Goal: Task Accomplishment & Management: Use online tool/utility

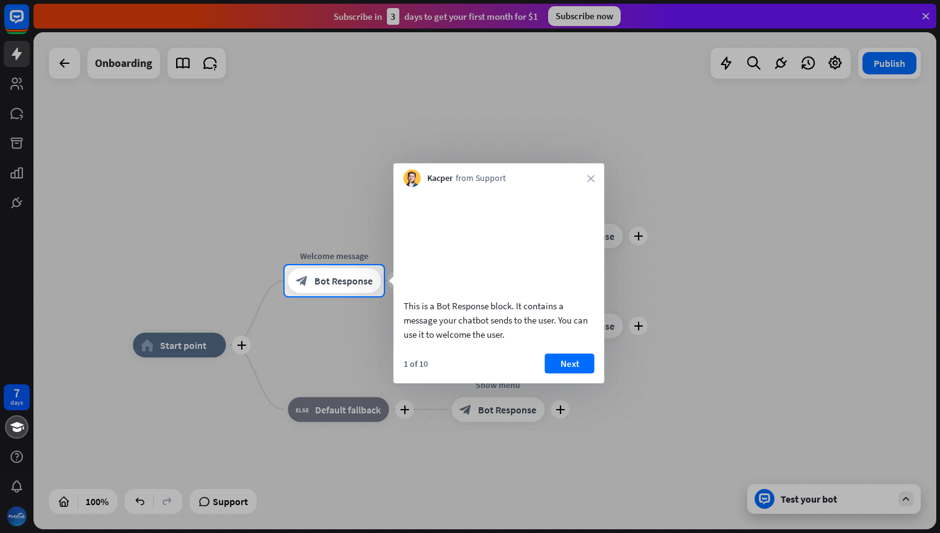
drag, startPoint x: 225, startPoint y: 321, endPoint x: 215, endPoint y: 252, distance: 69.5
click at [215, 252] on div at bounding box center [470, 266] width 940 height 533
click at [574, 373] on button "Next" at bounding box center [570, 364] width 50 height 20
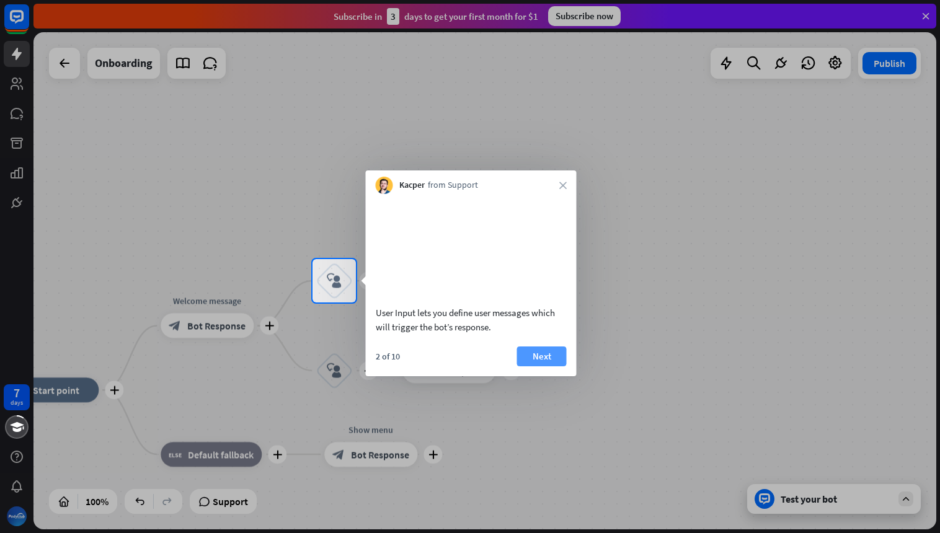
click at [550, 367] on button "Next" at bounding box center [542, 357] width 50 height 20
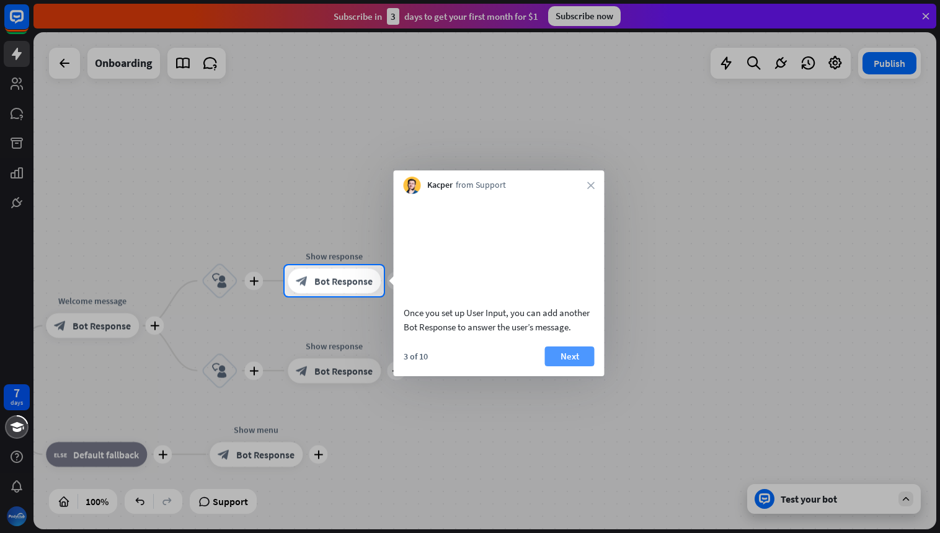
click at [574, 367] on button "Next" at bounding box center [570, 357] width 50 height 20
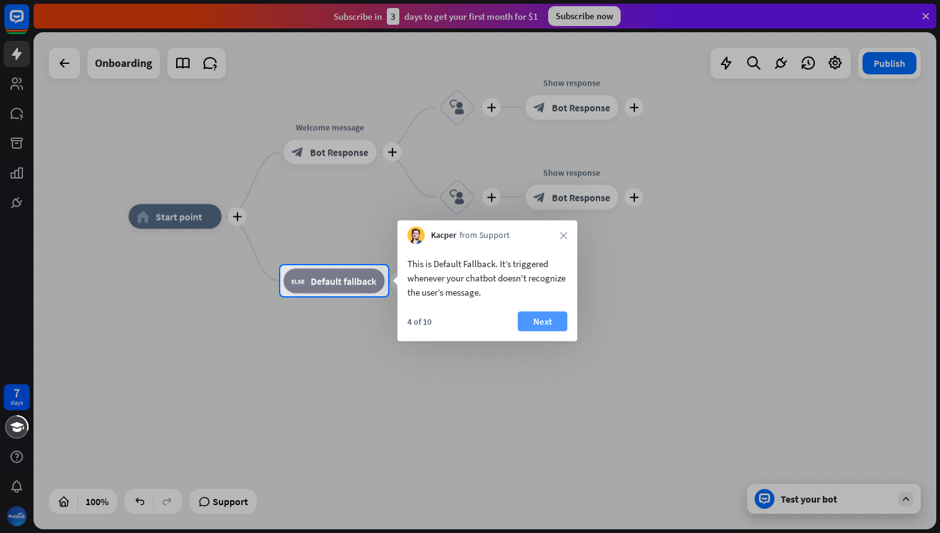
click at [551, 323] on button "Next" at bounding box center [543, 322] width 50 height 20
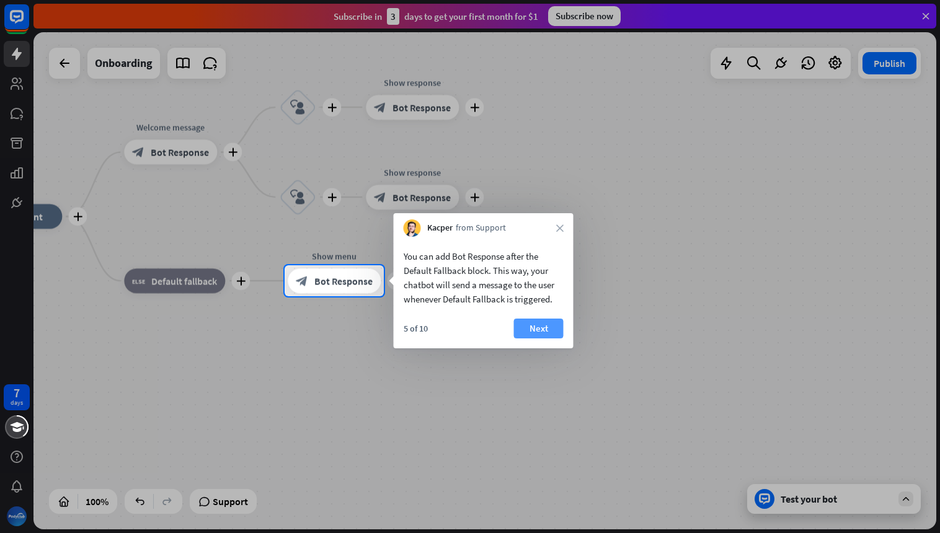
click at [542, 331] on button "Next" at bounding box center [539, 329] width 50 height 20
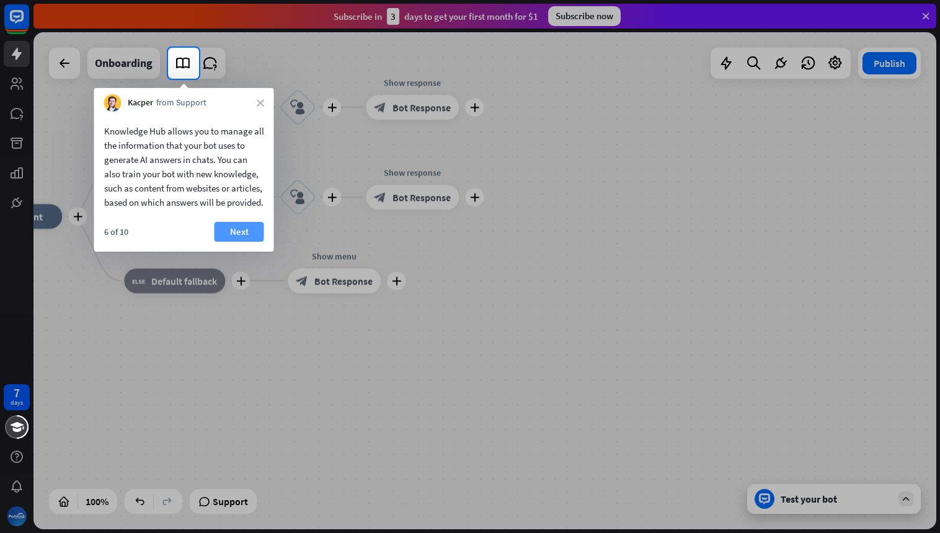
click at [233, 242] on button "Next" at bounding box center [240, 232] width 50 height 20
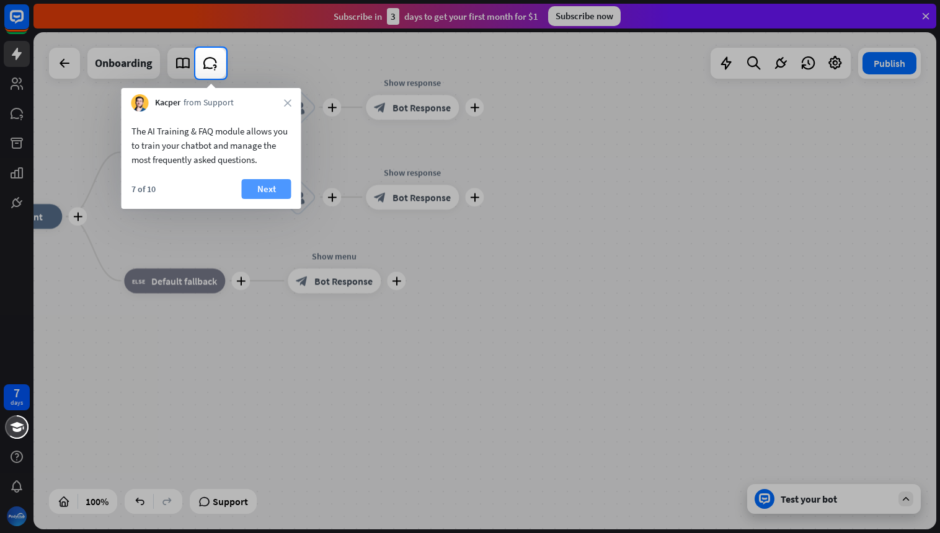
click at [265, 189] on button "Next" at bounding box center [267, 189] width 50 height 20
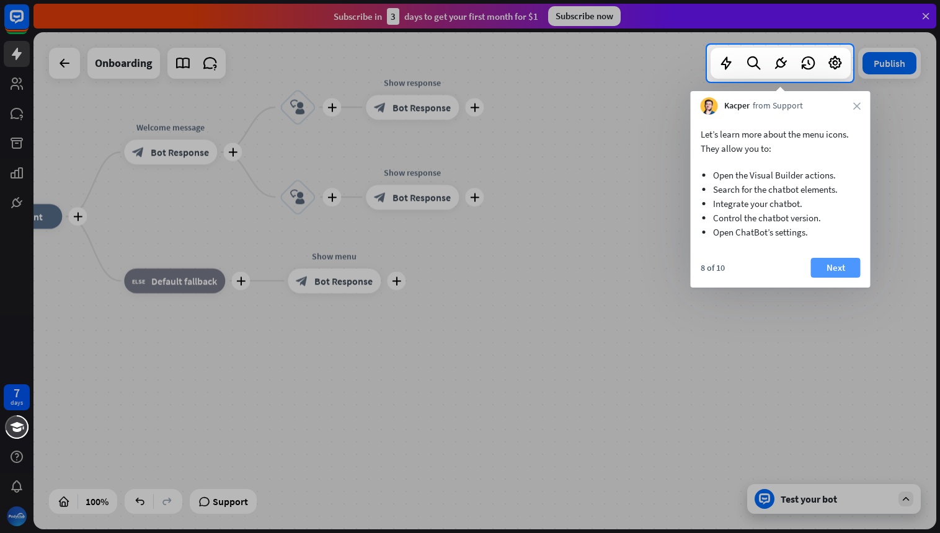
click at [847, 264] on button "Next" at bounding box center [836, 268] width 50 height 20
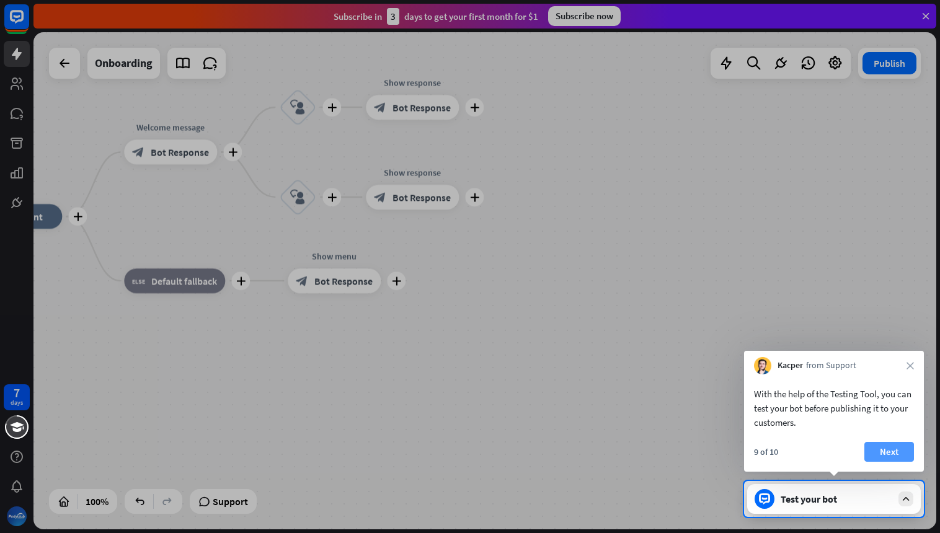
click at [888, 459] on button "Next" at bounding box center [890, 452] width 50 height 20
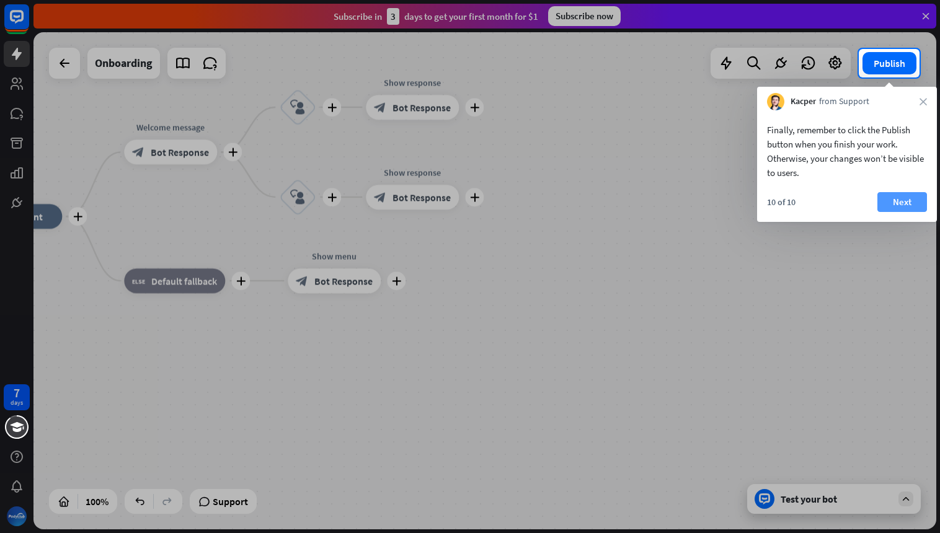
click at [908, 205] on button "Next" at bounding box center [903, 202] width 50 height 20
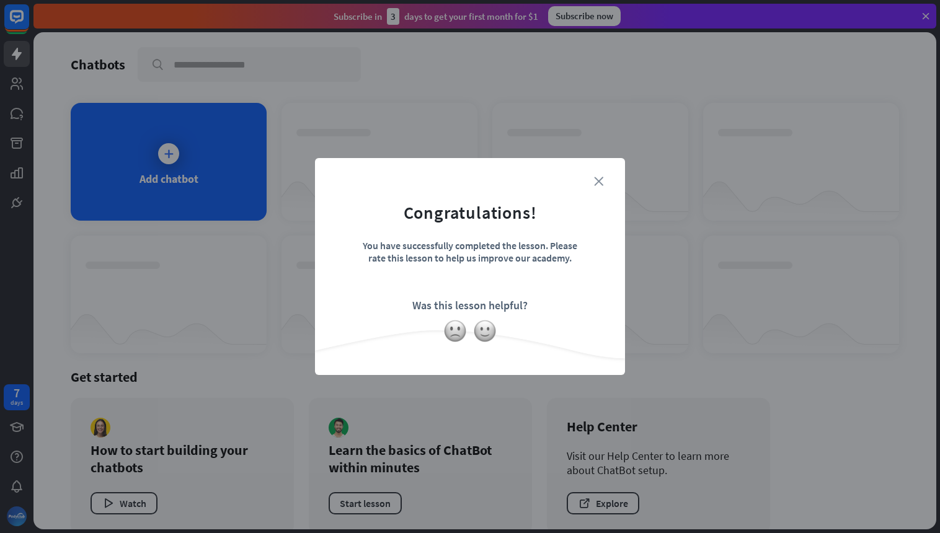
click at [602, 180] on icon "close" at bounding box center [598, 181] width 9 height 9
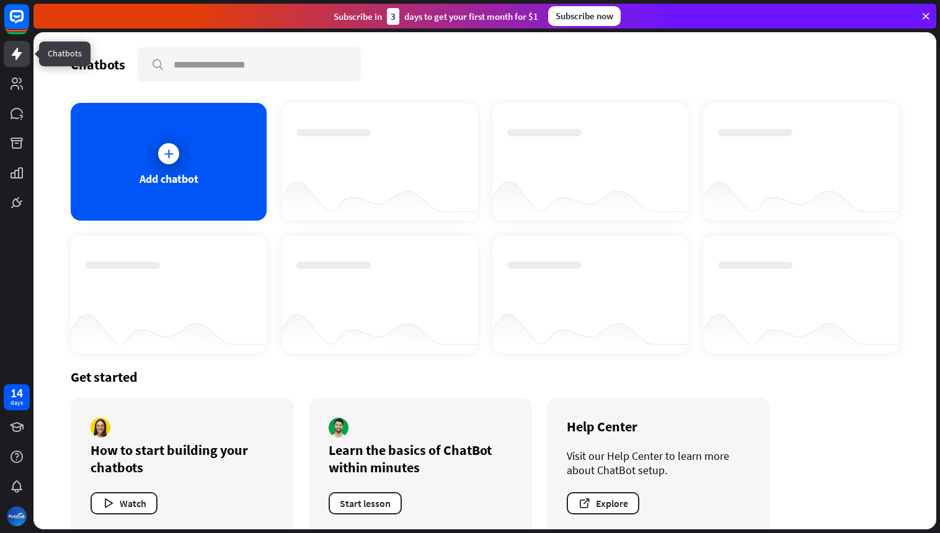
click at [16, 52] on icon at bounding box center [17, 54] width 10 height 12
click at [167, 154] on icon at bounding box center [169, 154] width 12 height 12
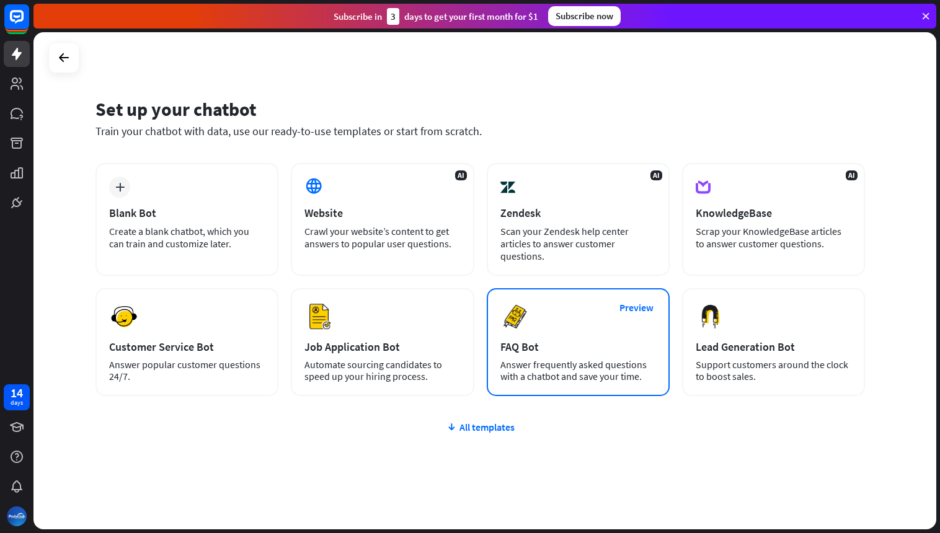
click at [564, 328] on div "Preview FAQ Bot [PERSON_NAME] frequently asked questions with a chatbot and sav…" at bounding box center [578, 342] width 183 height 108
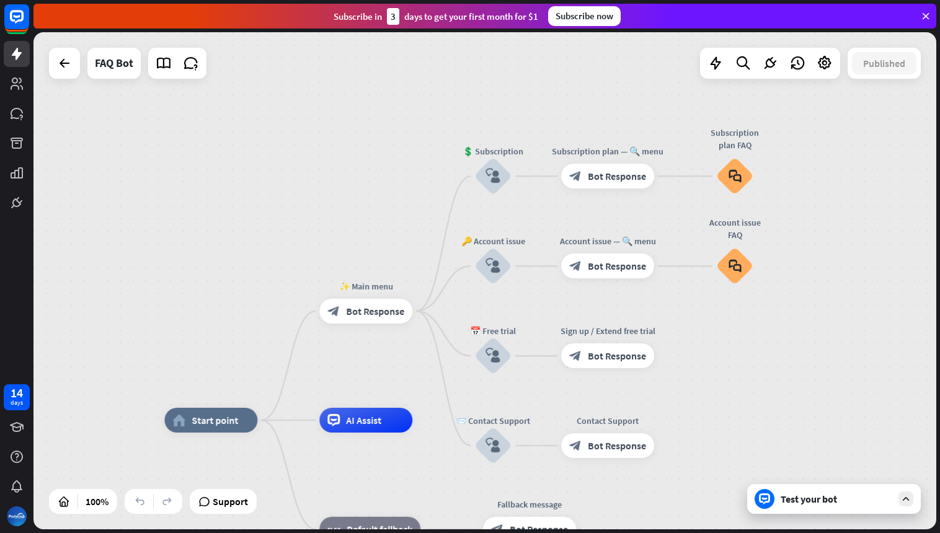
click at [815, 502] on div "Test your bot" at bounding box center [837, 499] width 112 height 12
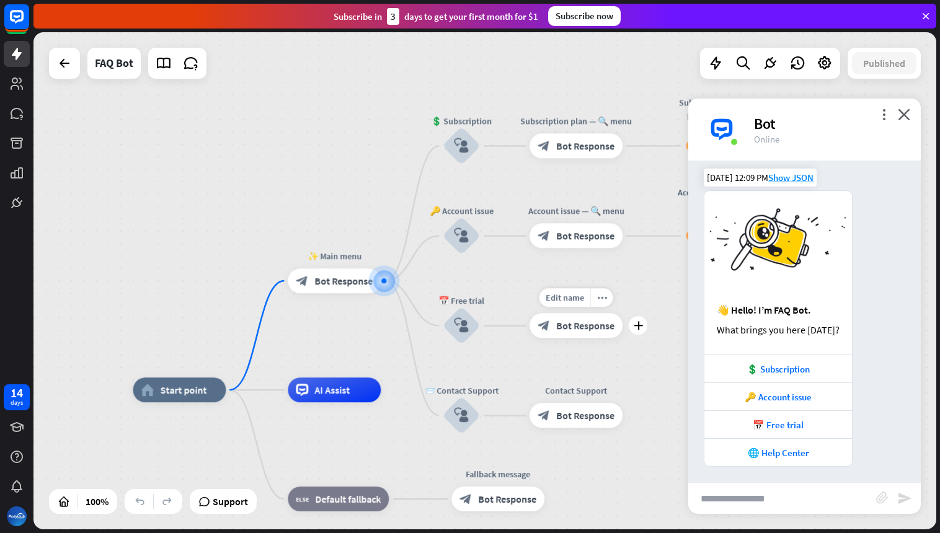
scroll to position [9, 0]
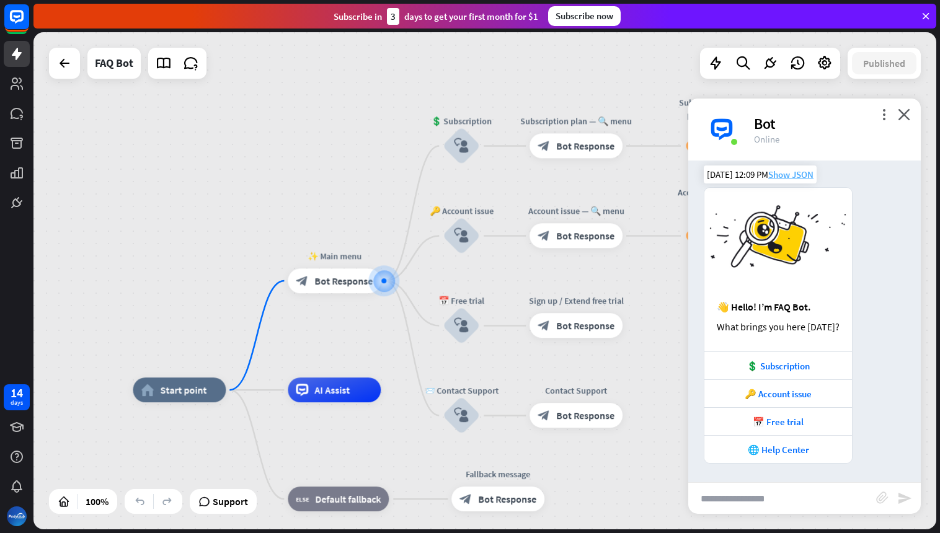
click at [796, 177] on span "Show JSON" at bounding box center [791, 175] width 45 height 12
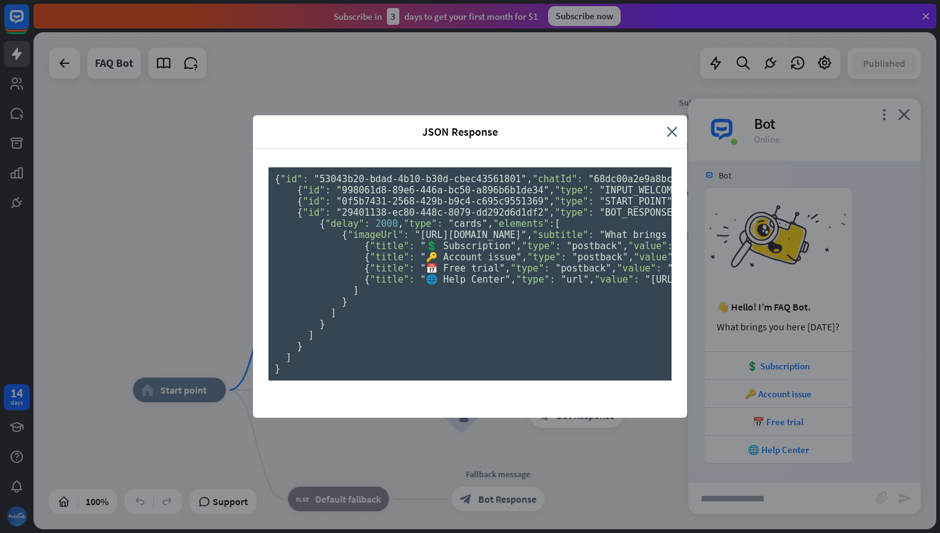
scroll to position [0, 0]
click at [674, 125] on icon "close" at bounding box center [672, 132] width 11 height 14
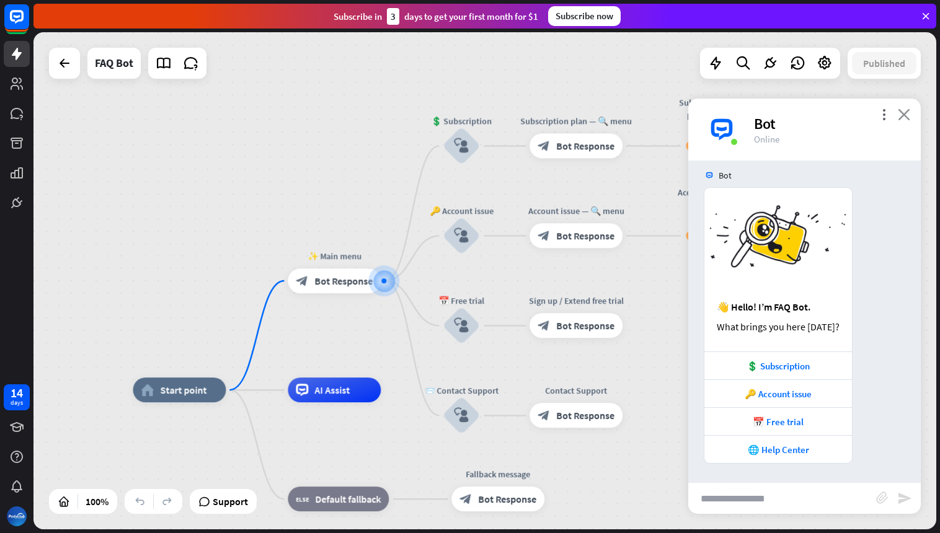
click at [903, 115] on icon "close" at bounding box center [904, 115] width 12 height 12
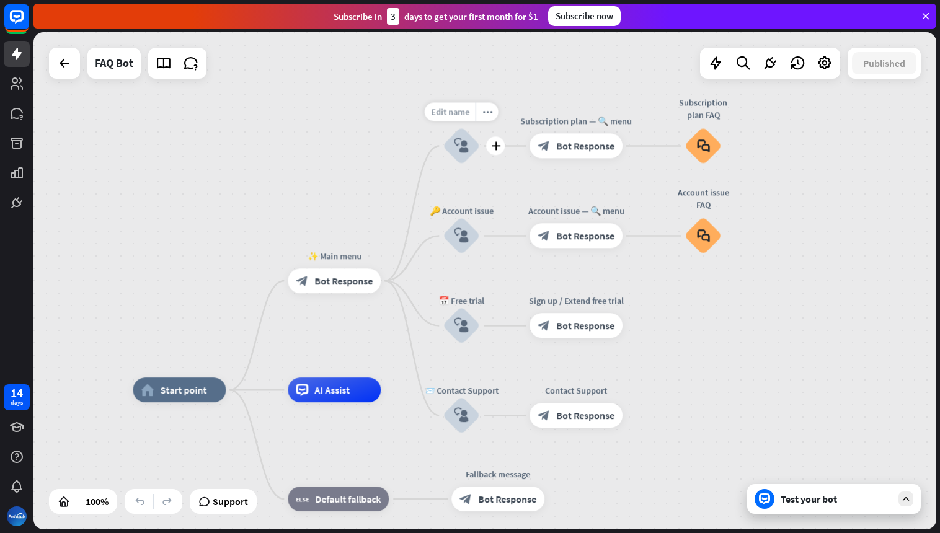
click at [455, 115] on span "Edit name" at bounding box center [450, 112] width 38 height 11
drag, startPoint x: 496, startPoint y: 114, endPoint x: 427, endPoint y: 111, distance: 68.9
click at [427, 111] on input "**********" at bounding box center [461, 112] width 87 height 17
type input "**********"
click at [354, 118] on div "**********" at bounding box center [484, 281] width 903 height 498
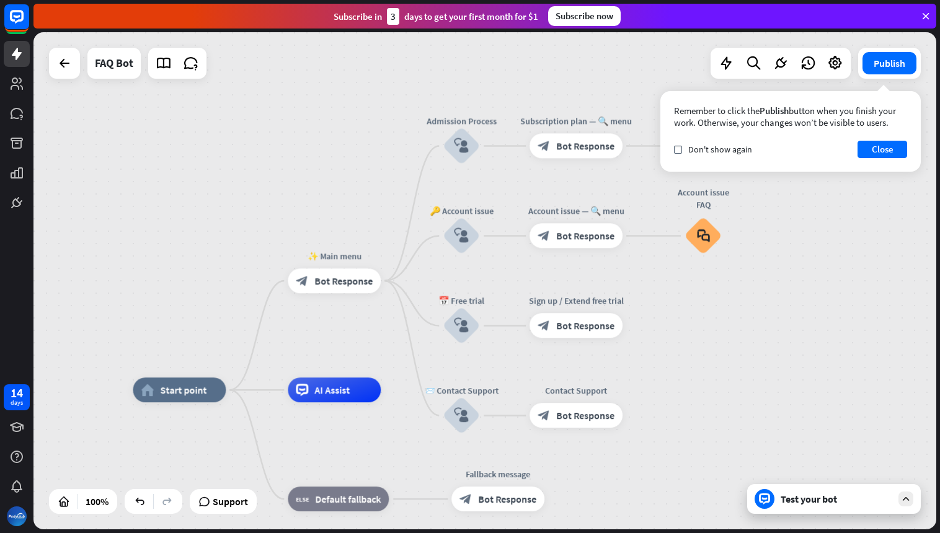
click at [469, 210] on div "🔑 Account issue" at bounding box center [461, 211] width 74 height 12
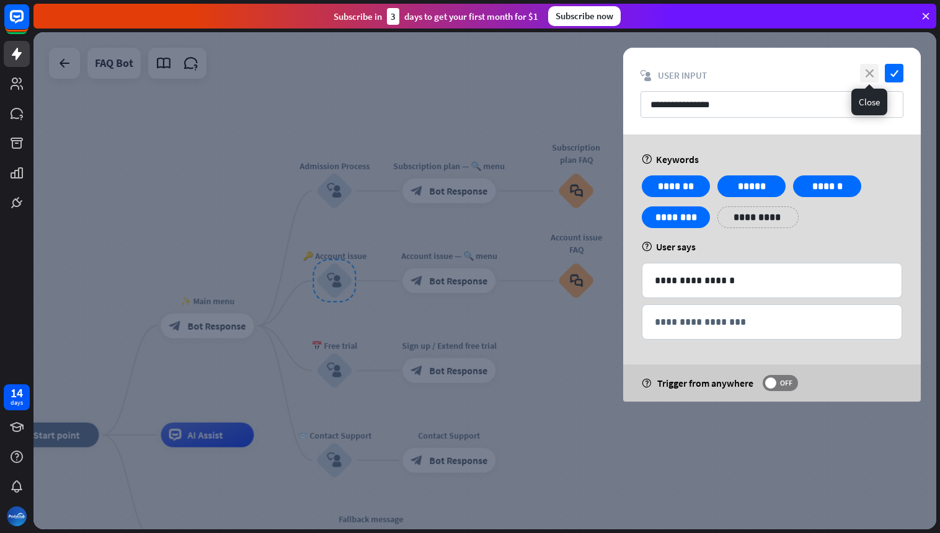
click at [875, 70] on icon "close" at bounding box center [869, 73] width 19 height 19
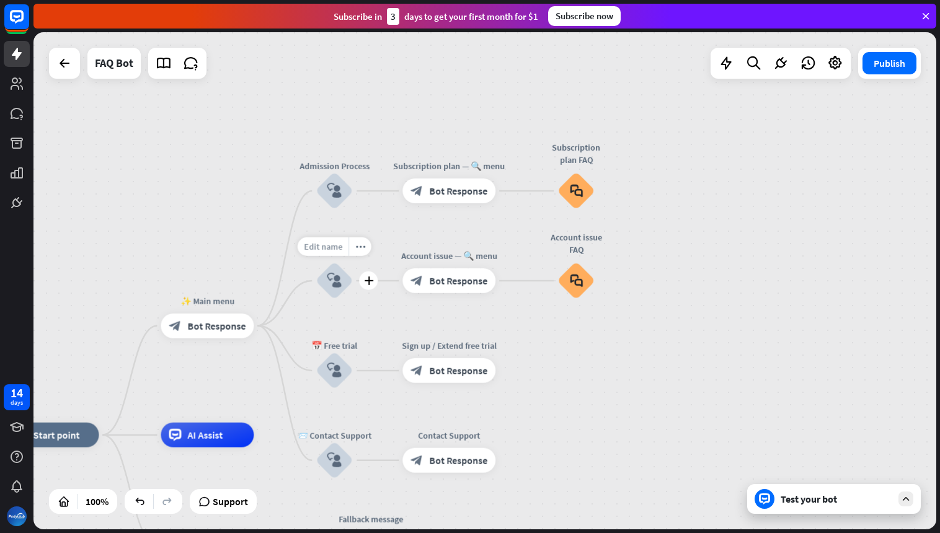
click at [326, 249] on span "Edit name" at bounding box center [323, 246] width 38 height 11
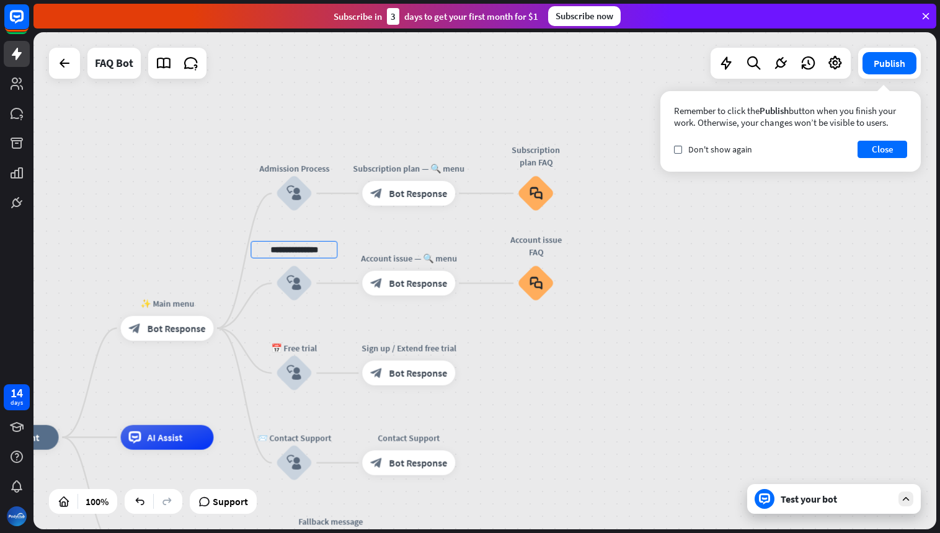
type input "**********"
click at [216, 157] on div "**********" at bounding box center [484, 281] width 903 height 498
click at [300, 349] on div "📅 Free trial" at bounding box center [294, 348] width 74 height 12
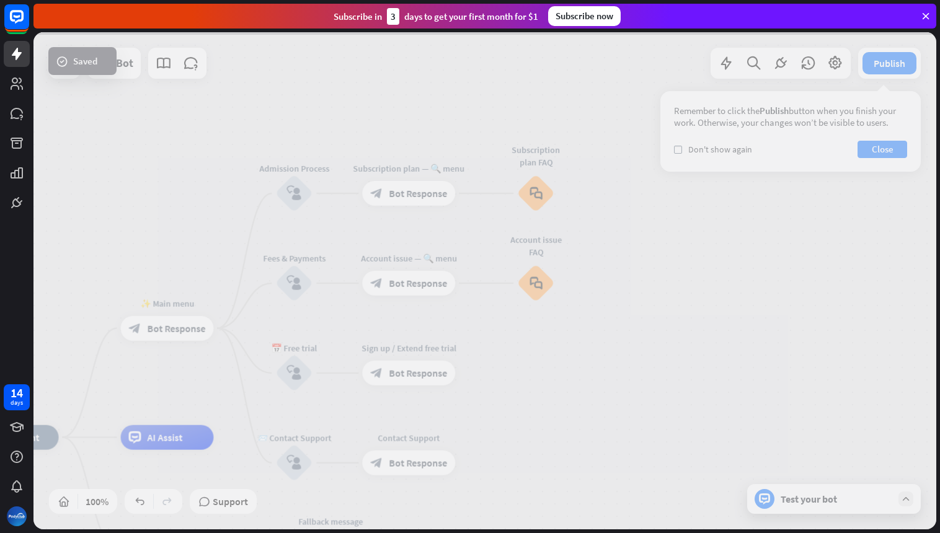
click at [300, 349] on div at bounding box center [484, 281] width 903 height 498
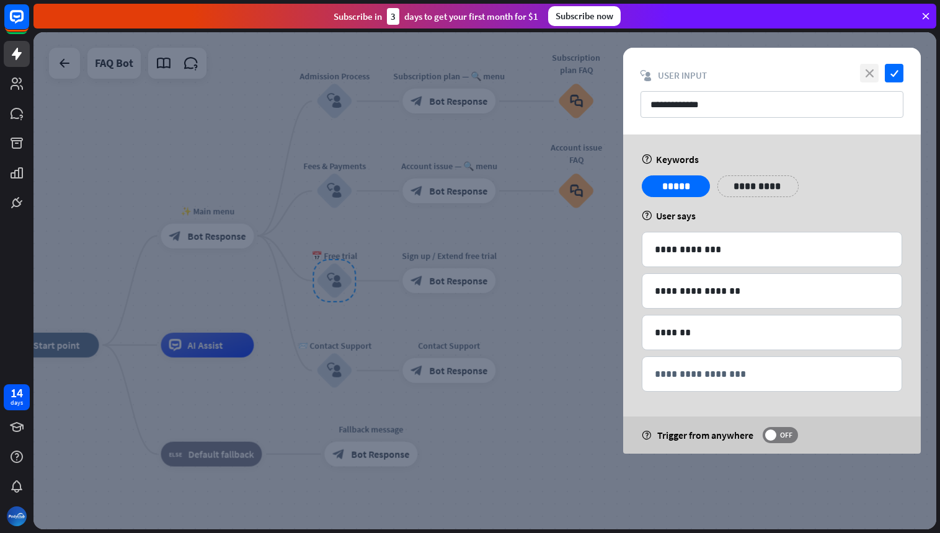
click at [875, 73] on icon "close" at bounding box center [869, 73] width 19 height 19
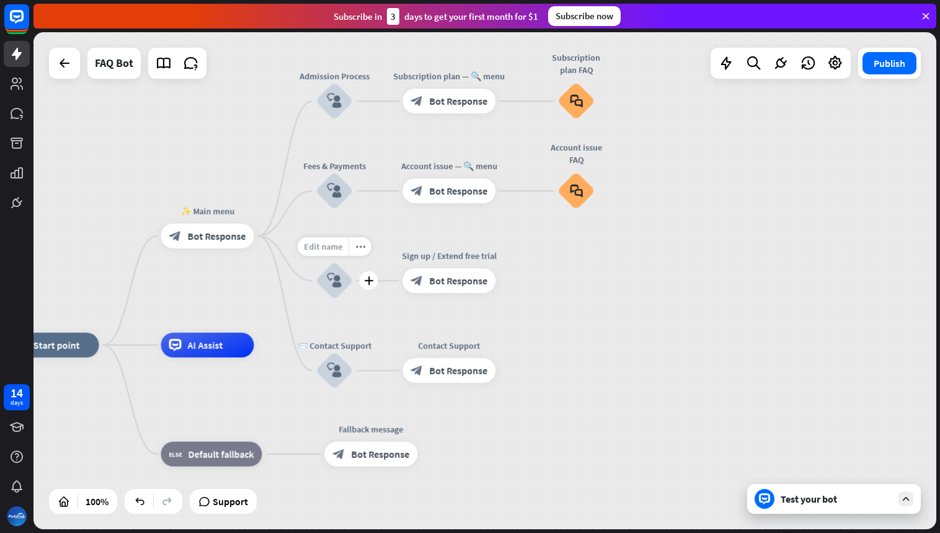
click at [329, 246] on span "Edit name" at bounding box center [323, 246] width 38 height 11
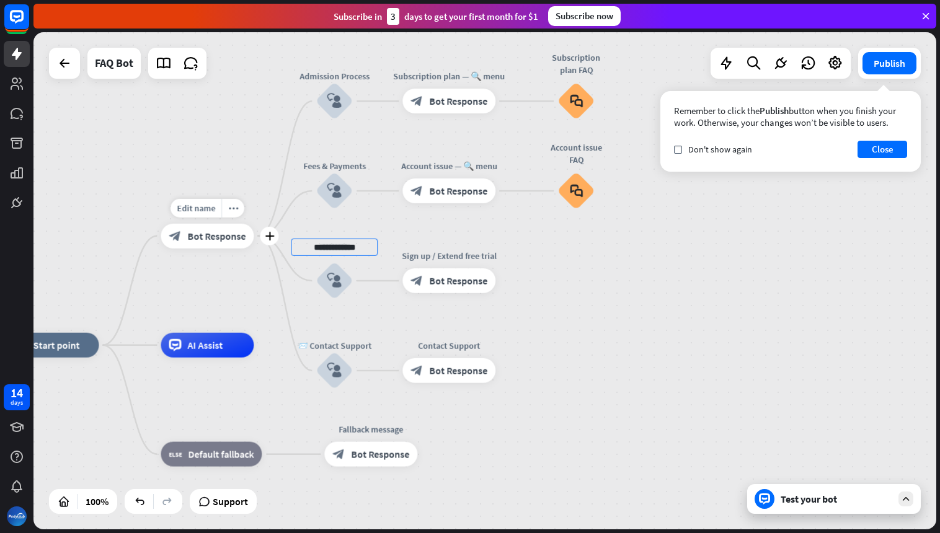
drag, startPoint x: 363, startPoint y: 249, endPoint x: 252, endPoint y: 242, distance: 111.2
type input "**********"
click at [242, 157] on div "**********" at bounding box center [484, 281] width 903 height 498
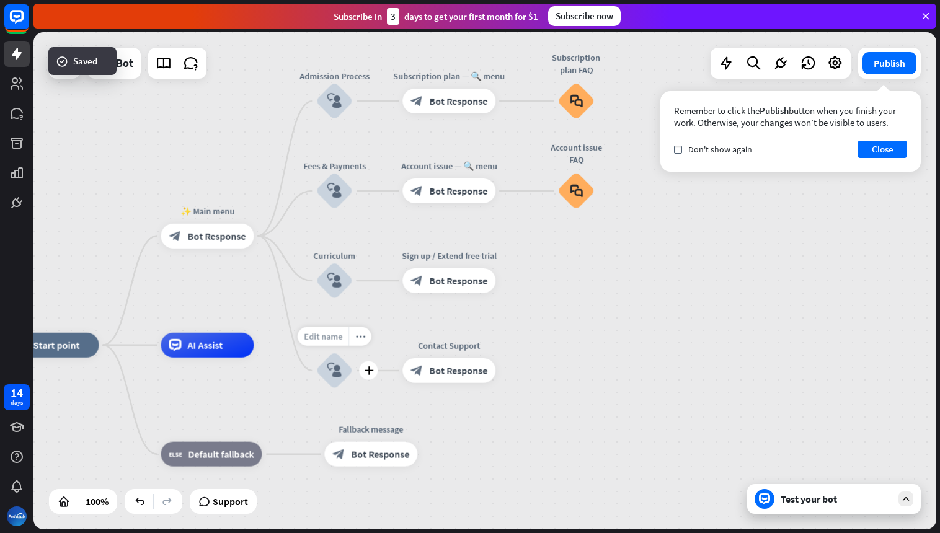
click at [331, 336] on span "Edit name" at bounding box center [323, 336] width 38 height 11
type input "**********"
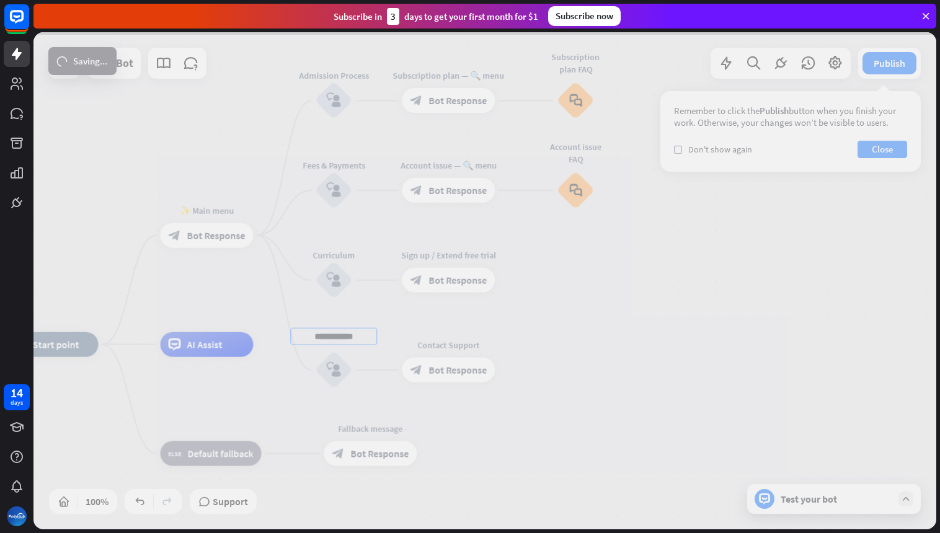
click at [227, 154] on div "**********" at bounding box center [484, 281] width 903 height 498
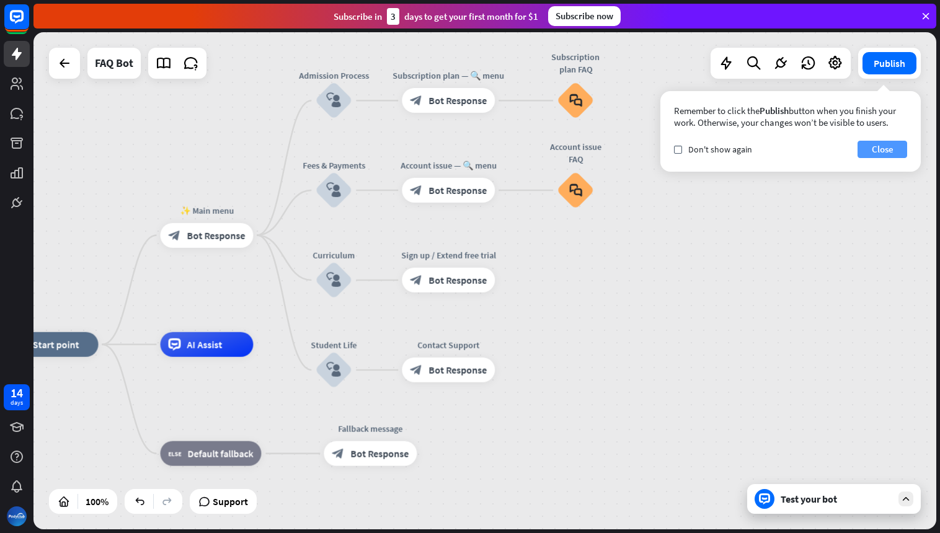
click at [883, 149] on button "Close" at bounding box center [883, 149] width 50 height 17
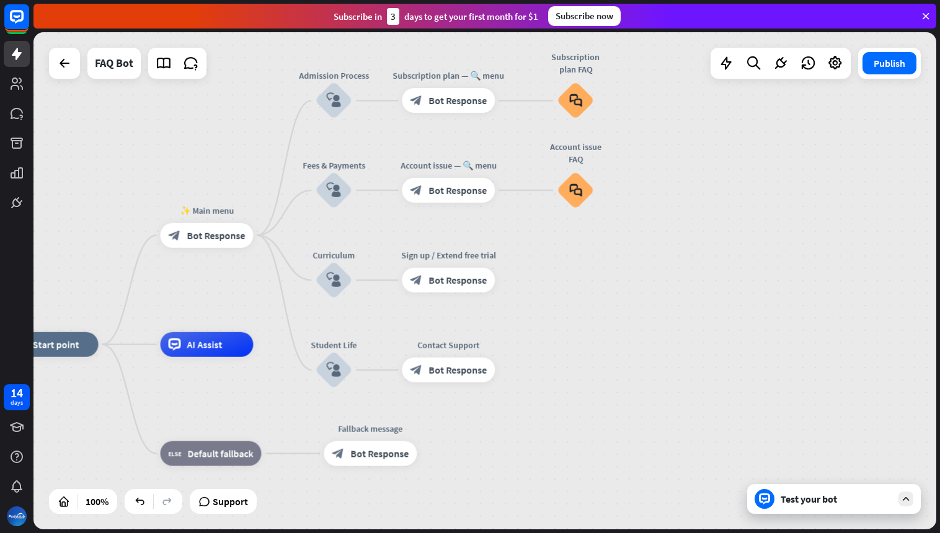
click at [820, 502] on div "Test your bot" at bounding box center [837, 499] width 112 height 12
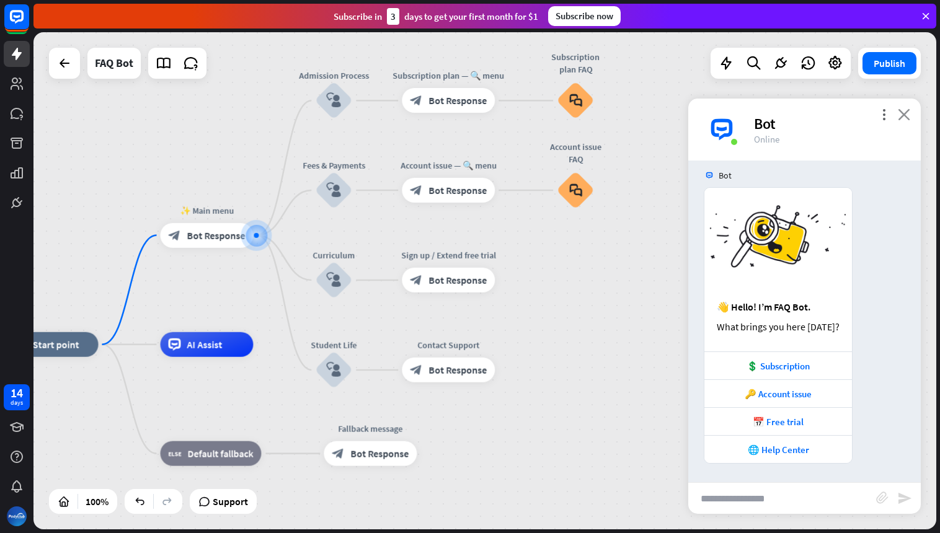
click at [901, 114] on icon "close" at bounding box center [904, 115] width 12 height 12
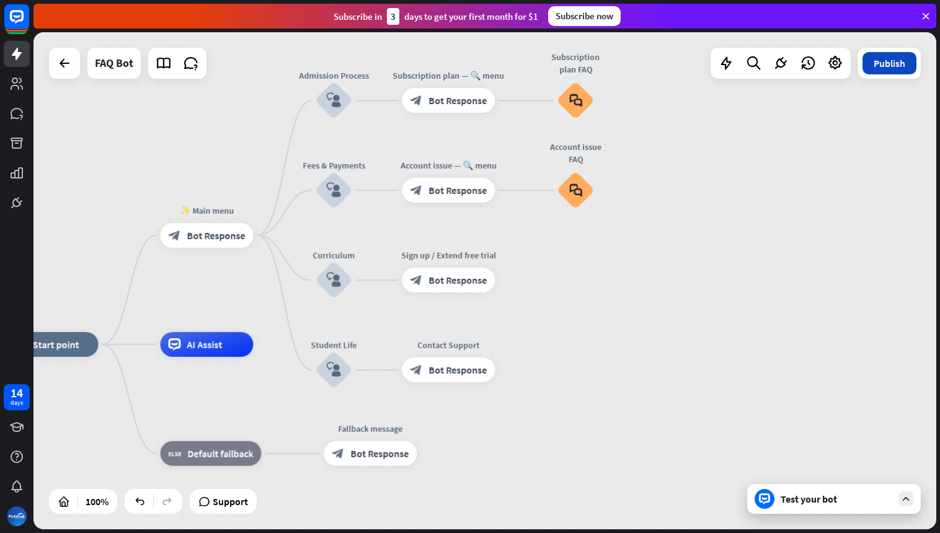
click at [898, 72] on button "Publish" at bounding box center [890, 63] width 54 height 22
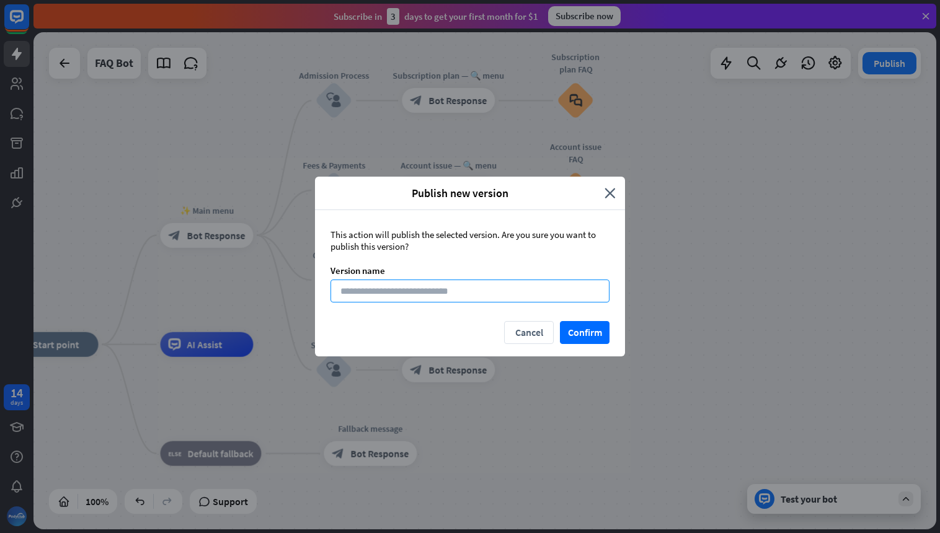
click at [350, 294] on input at bounding box center [470, 291] width 279 height 23
type input "**********"
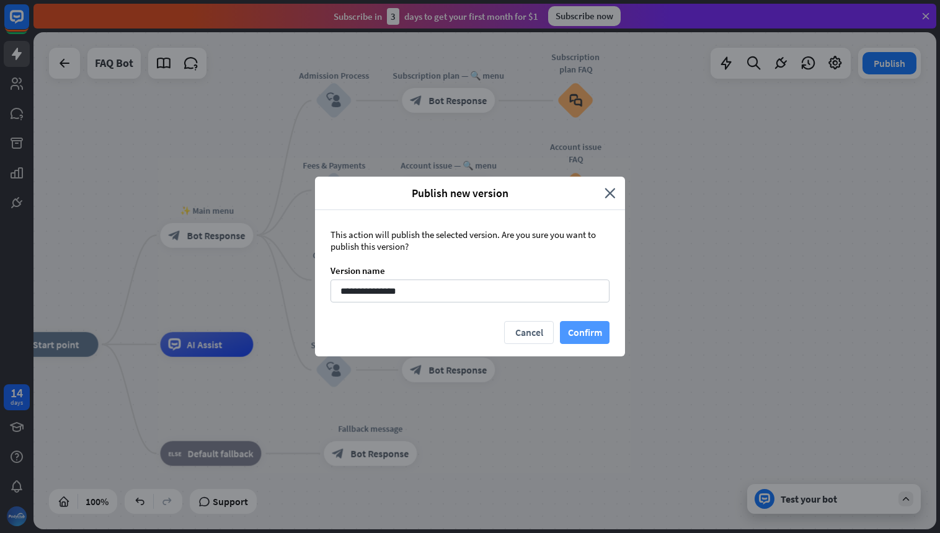
click at [584, 334] on button "Confirm" at bounding box center [585, 332] width 50 height 23
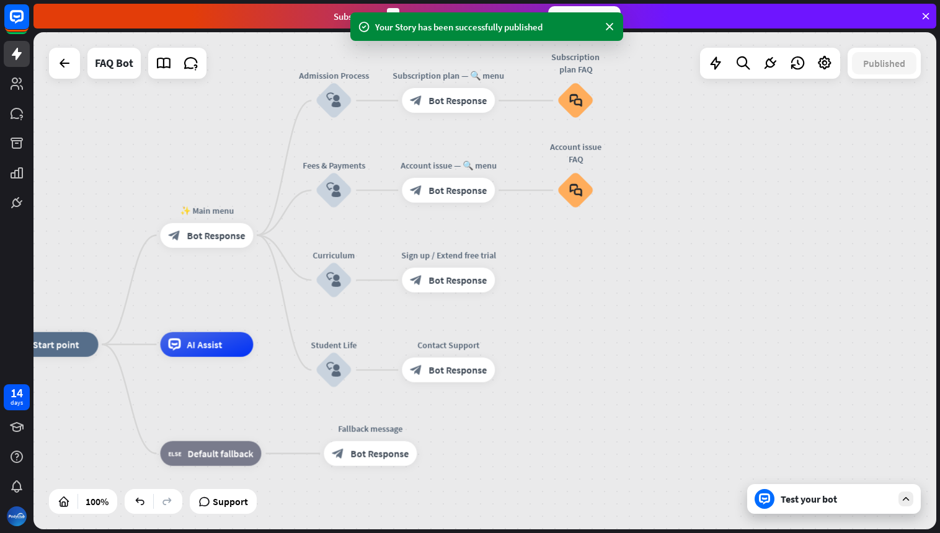
click at [810, 507] on div "Test your bot" at bounding box center [834, 499] width 174 height 30
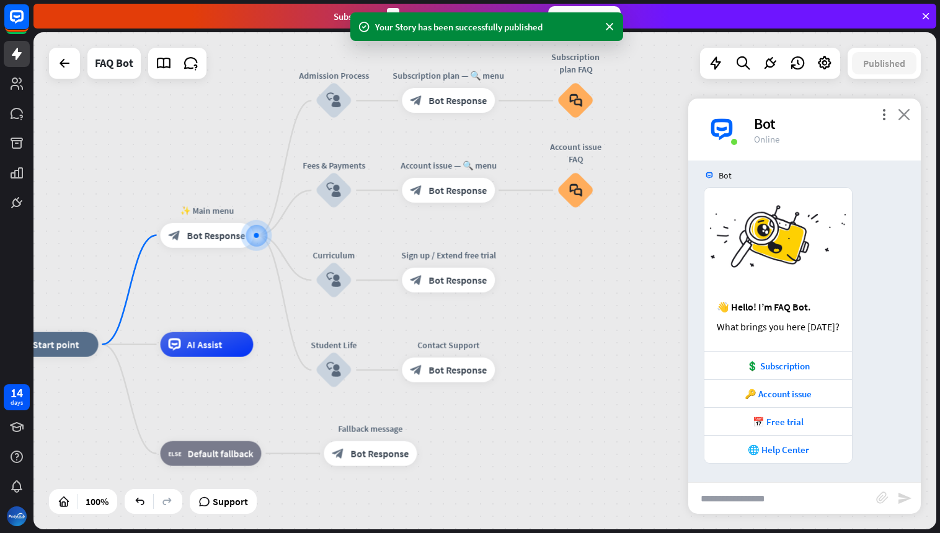
click at [906, 115] on icon "close" at bounding box center [904, 115] width 12 height 12
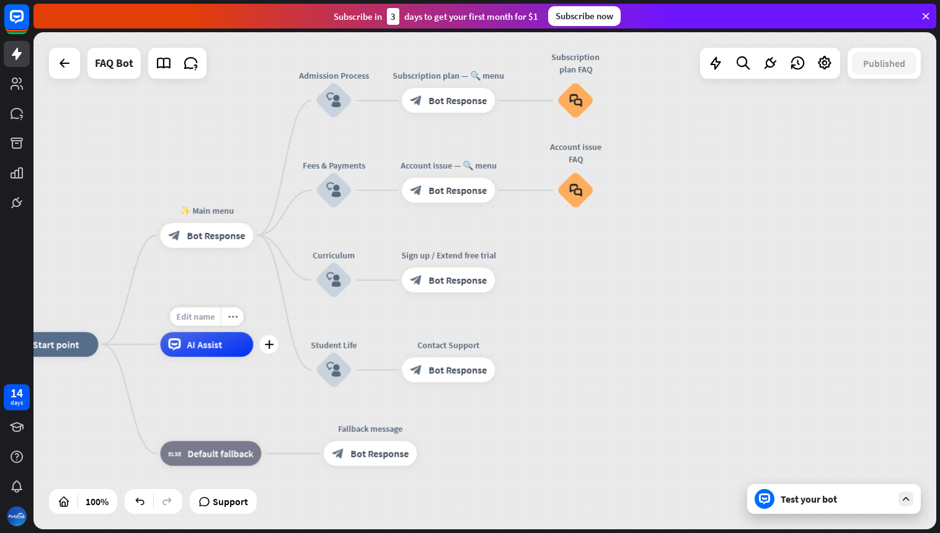
click at [196, 318] on span "Edit name" at bounding box center [195, 316] width 38 height 11
type input "**********"
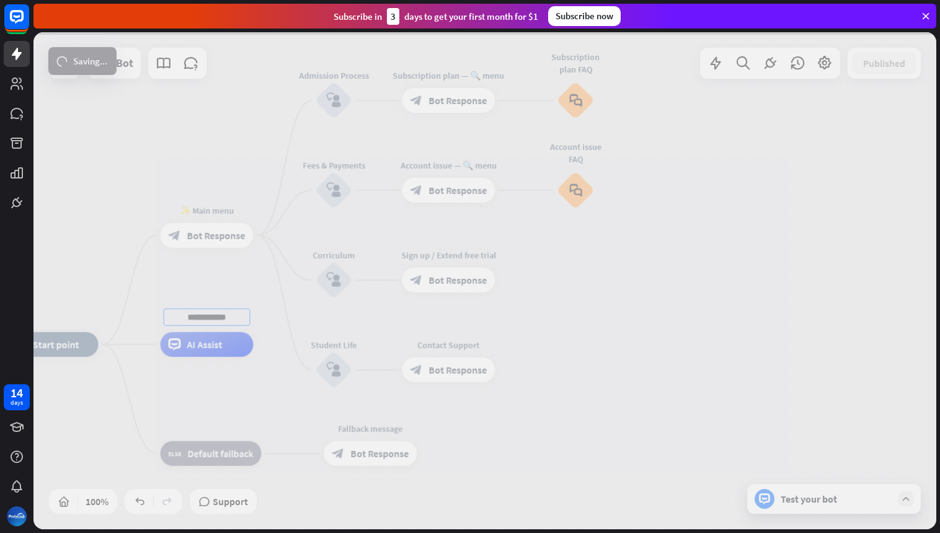
click at [140, 167] on div "**********" at bounding box center [484, 281] width 903 height 498
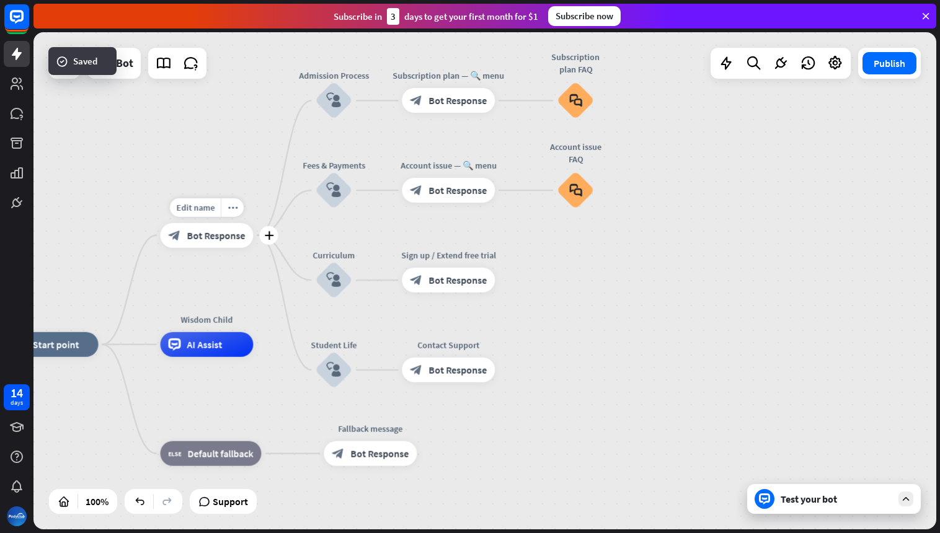
click at [205, 231] on span "Bot Response" at bounding box center [216, 236] width 58 height 12
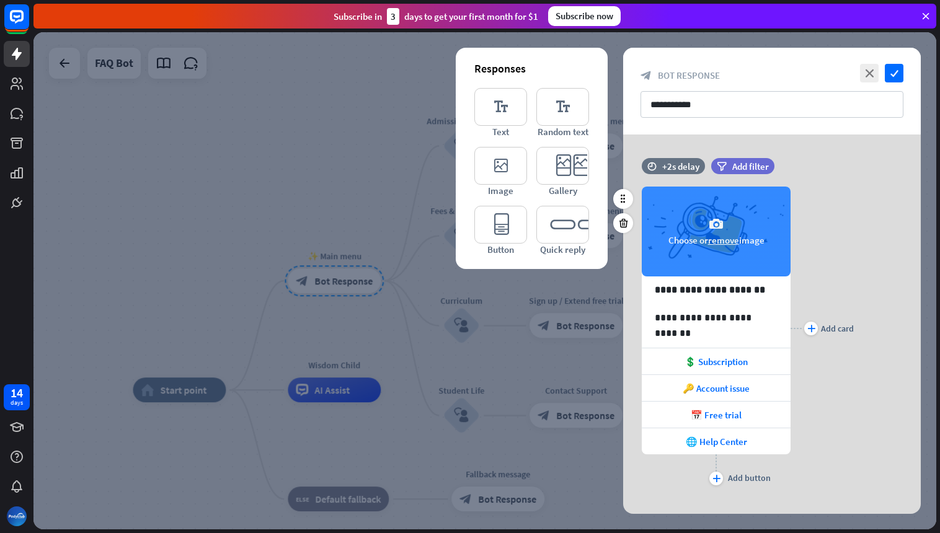
click at [717, 228] on icon "camera" at bounding box center [716, 224] width 15 height 15
click at [714, 225] on icon "camera" at bounding box center [716, 224] width 15 height 15
click at [717, 232] on div "camera Choose or remove image" at bounding box center [716, 232] width 149 height 90
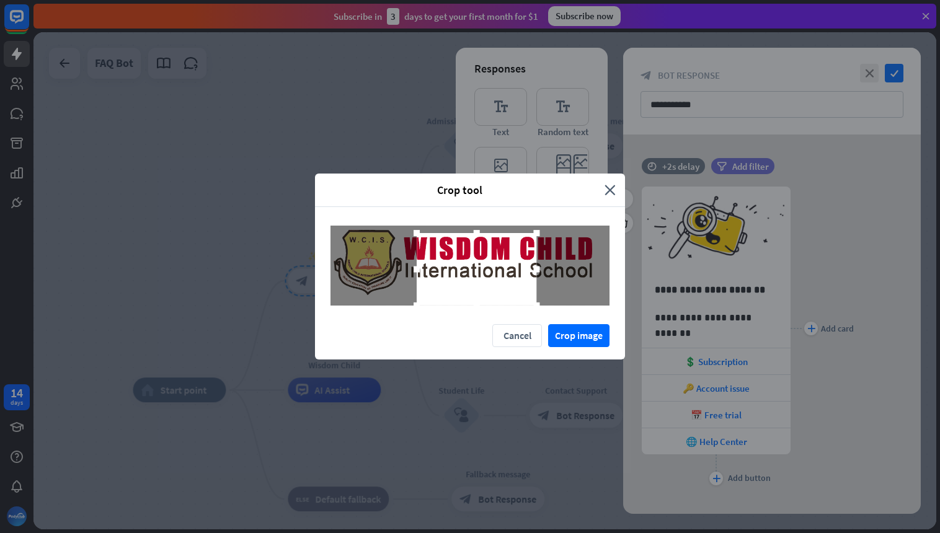
drag, startPoint x: 554, startPoint y: 307, endPoint x: 563, endPoint y: 314, distance: 11.0
click at [581, 315] on div at bounding box center [470, 266] width 310 height 118
drag, startPoint x: 416, startPoint y: 270, endPoint x: 298, endPoint y: 270, distance: 117.9
click at [296, 270] on div "Crop tool close Cancel Crop image" at bounding box center [470, 266] width 940 height 533
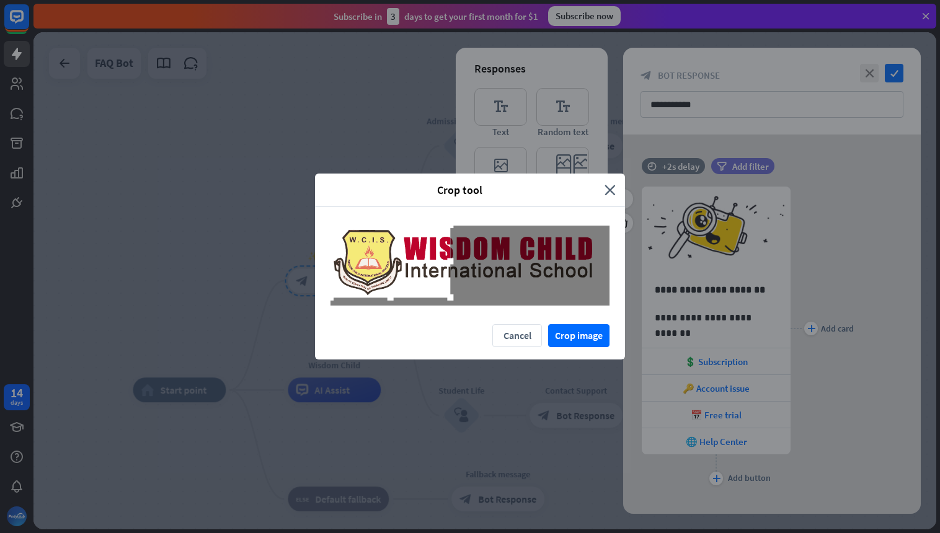
drag, startPoint x: 440, startPoint y: 275, endPoint x: 375, endPoint y: 269, distance: 64.8
click at [375, 269] on div at bounding box center [391, 262] width 120 height 73
drag, startPoint x: 452, startPoint y: 264, endPoint x: 413, endPoint y: 288, distance: 45.6
click at [437, 278] on div at bounding box center [384, 262] width 107 height 65
drag, startPoint x: 383, startPoint y: 293, endPoint x: 378, endPoint y: 243, distance: 50.5
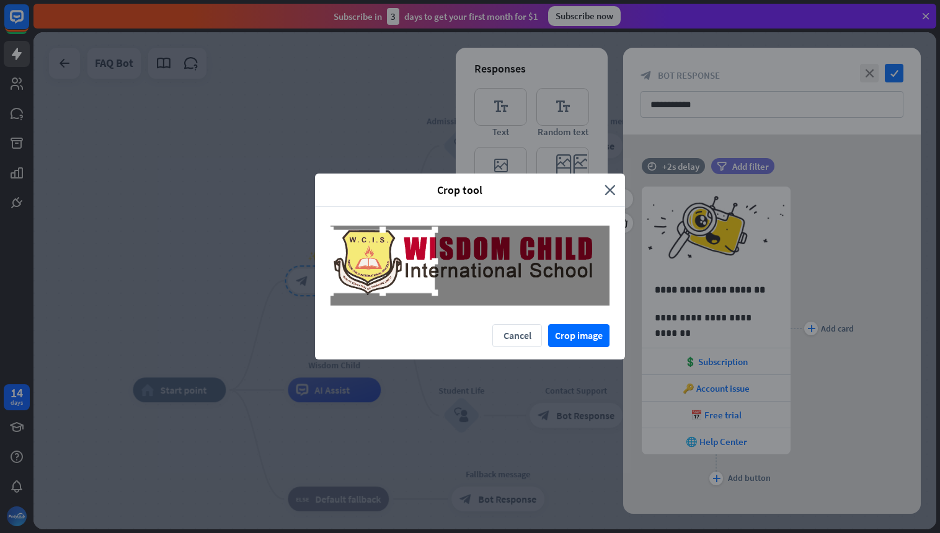
click at [378, 300] on div at bounding box center [382, 293] width 19 height 19
drag, startPoint x: 382, startPoint y: 230, endPoint x: 383, endPoint y: 216, distance: 13.7
click at [385, 210] on div at bounding box center [470, 266] width 310 height 118
drag, startPoint x: 383, startPoint y: 295, endPoint x: 402, endPoint y: 325, distance: 35.4
click at [395, 325] on div "Crop tool close Cancel Crop image" at bounding box center [470, 267] width 310 height 187
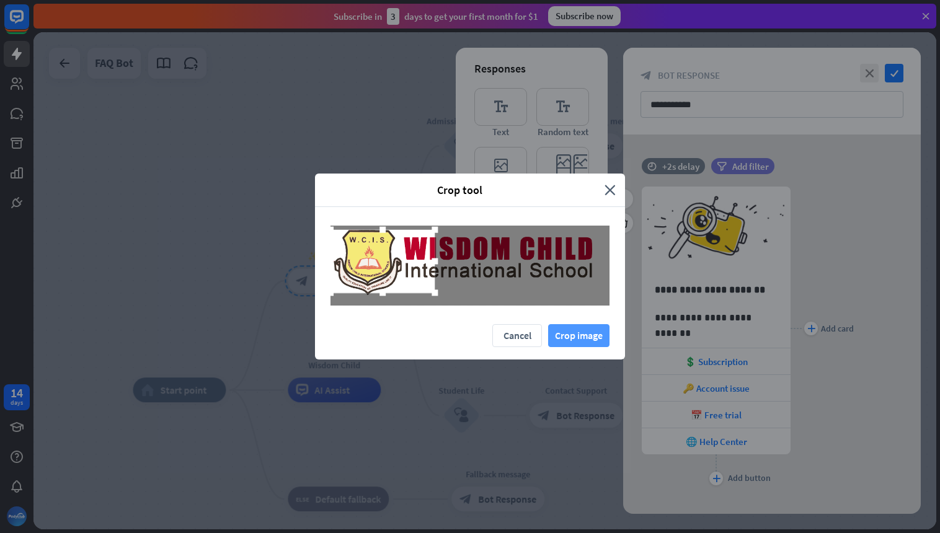
click at [571, 335] on button "Crop image" at bounding box center [578, 335] width 61 height 23
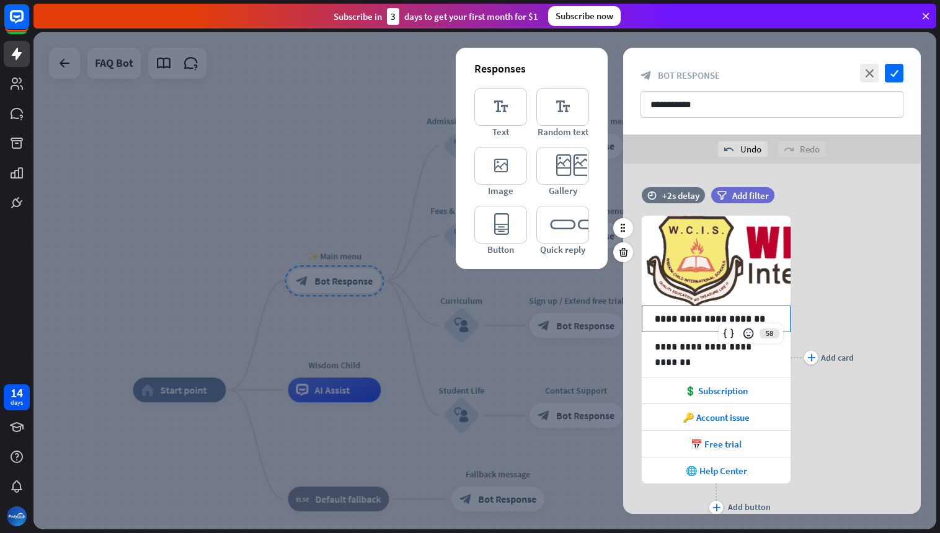
click at [697, 321] on p "**********" at bounding box center [716, 319] width 123 height 16
drag, startPoint x: 728, startPoint y: 319, endPoint x: 712, endPoint y: 321, distance: 16.8
click at [712, 321] on p "**********" at bounding box center [716, 319] width 123 height 16
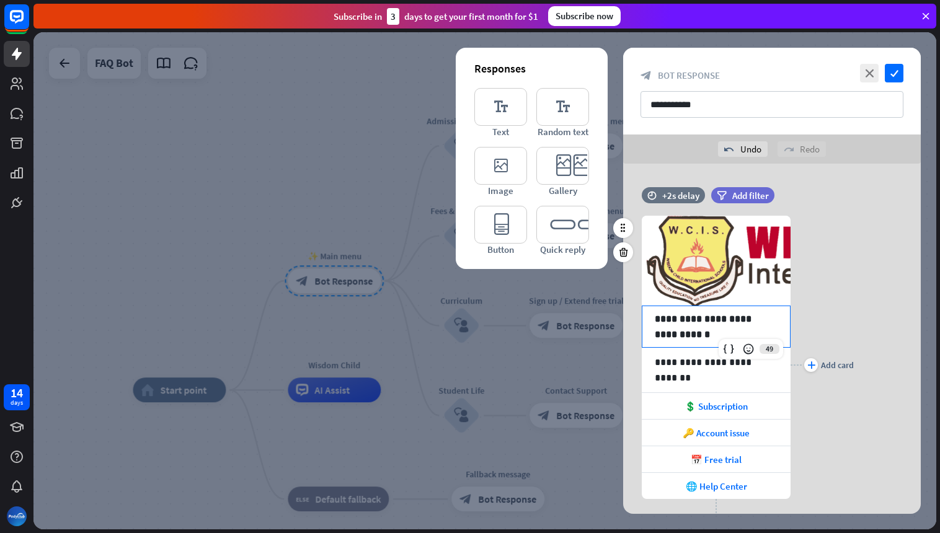
click at [857, 313] on div "**********" at bounding box center [772, 365] width 298 height 336
click at [725, 406] on span "💲 Subscription" at bounding box center [716, 407] width 63 height 12
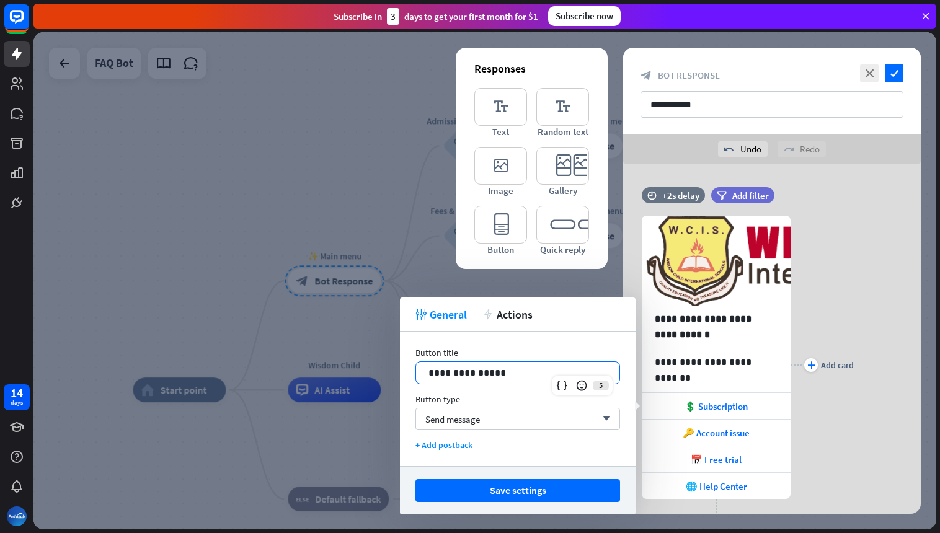
click at [496, 373] on p "**********" at bounding box center [518, 373] width 179 height 16
drag, startPoint x: 517, startPoint y: 375, endPoint x: 488, endPoint y: 321, distance: 60.8
click at [422, 369] on div "**********" at bounding box center [517, 373] width 203 height 22
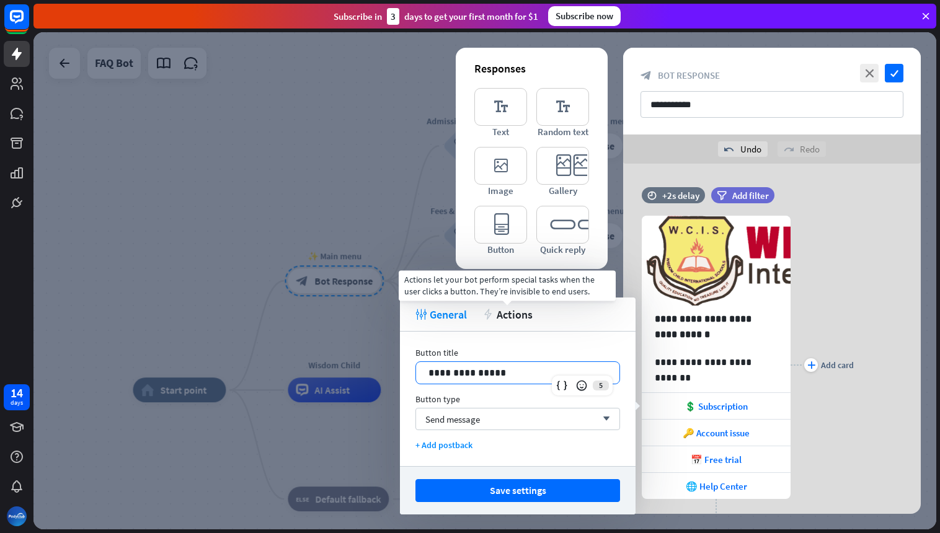
click at [512, 310] on span "Actions" at bounding box center [515, 315] width 36 height 14
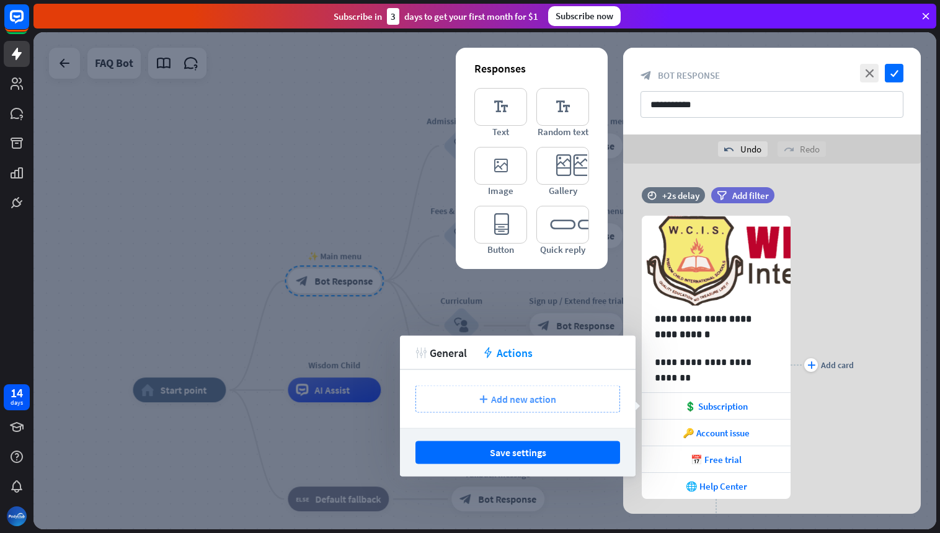
click at [507, 401] on span "Add new action" at bounding box center [523, 399] width 65 height 12
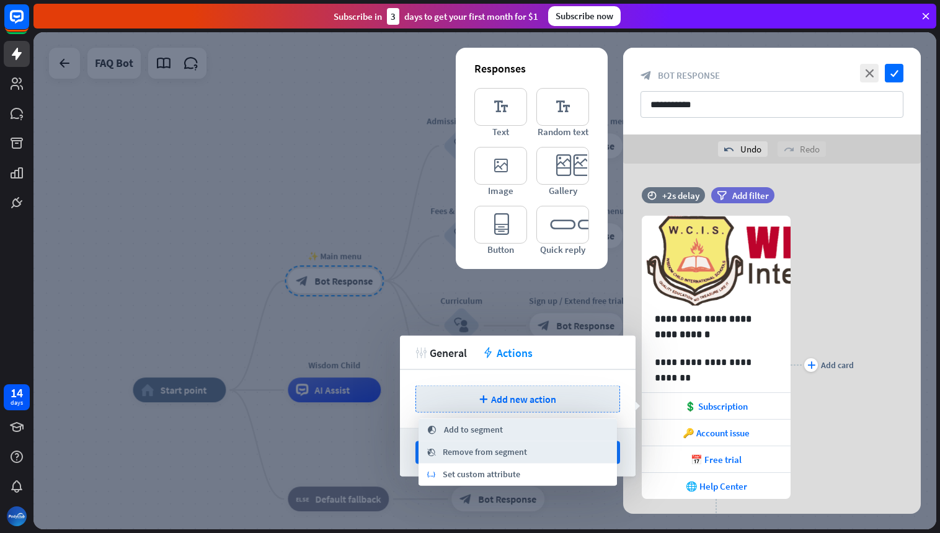
click at [470, 431] on span "Add to segment" at bounding box center [473, 430] width 59 height 12
click at [454, 357] on span "General" at bounding box center [448, 353] width 37 height 14
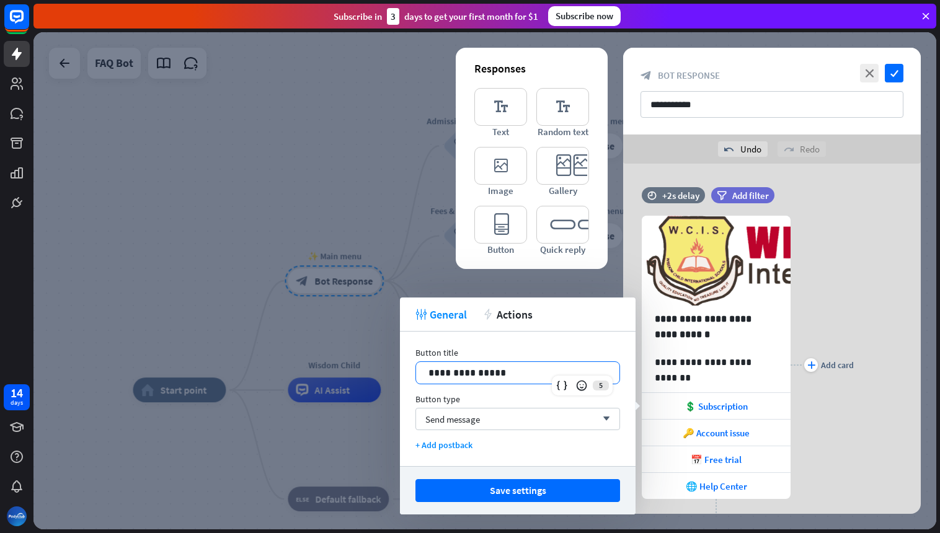
drag, startPoint x: 502, startPoint y: 378, endPoint x: 363, endPoint y: 370, distance: 139.2
click at [363, 370] on body "14 days close Product Help First steps Get started with ChatBot Help Center Fol…" at bounding box center [470, 266] width 940 height 533
drag, startPoint x: 475, startPoint y: 375, endPoint x: 422, endPoint y: 375, distance: 53.4
click at [422, 375] on div "**********" at bounding box center [517, 373] width 203 height 22
click at [580, 346] on div "**********" at bounding box center [518, 399] width 236 height 135
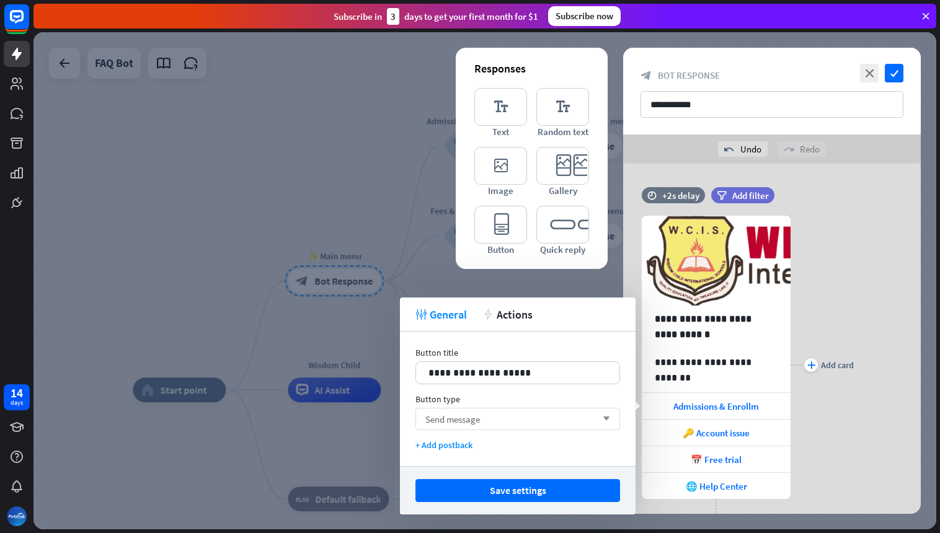
click at [476, 422] on span "Send message" at bounding box center [453, 420] width 55 height 12
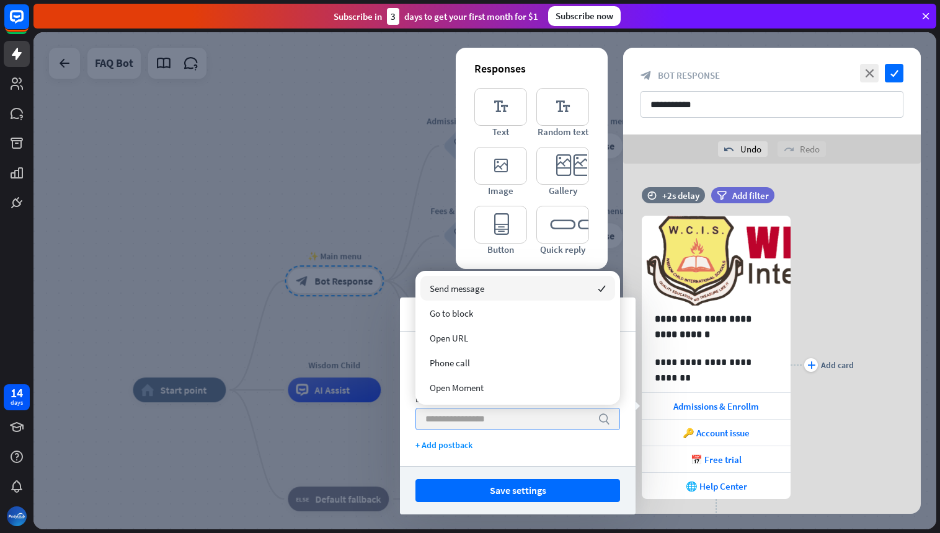
click at [563, 451] on div "**********" at bounding box center [518, 399] width 236 height 135
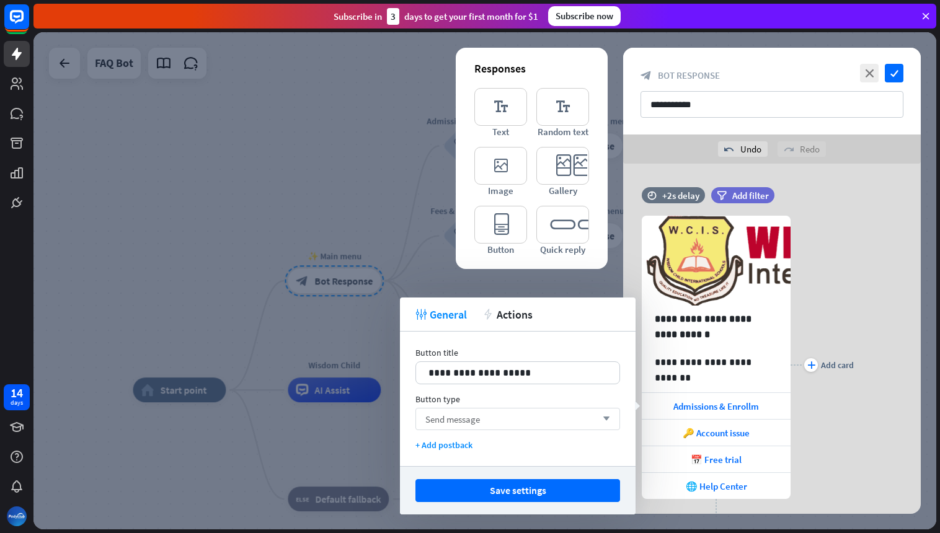
click at [523, 493] on button "Save settings" at bounding box center [518, 491] width 205 height 23
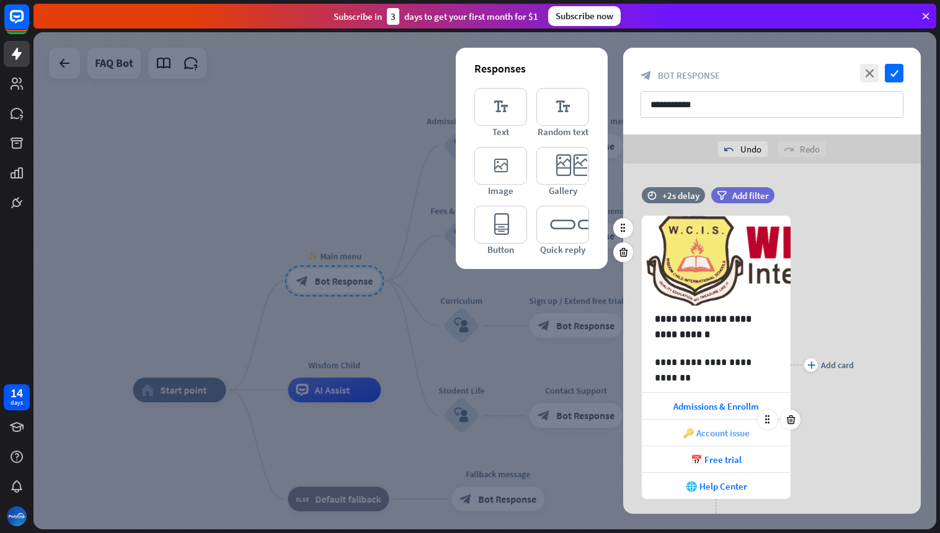
click at [725, 432] on span "🔑 Account issue" at bounding box center [716, 433] width 67 height 12
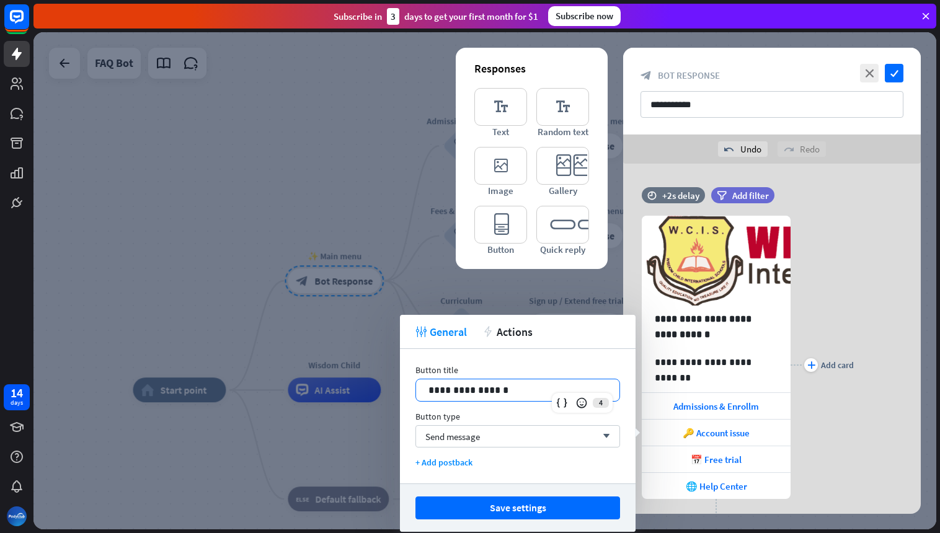
drag, startPoint x: 517, startPoint y: 391, endPoint x: 399, endPoint y: 384, distance: 117.4
click at [394, 383] on body "14 days close Product Help First steps Get started with ChatBot Help Center Fol…" at bounding box center [470, 266] width 940 height 533
drag, startPoint x: 485, startPoint y: 390, endPoint x: 424, endPoint y: 390, distance: 61.4
click at [424, 390] on div "**********" at bounding box center [517, 391] width 203 height 22
paste div
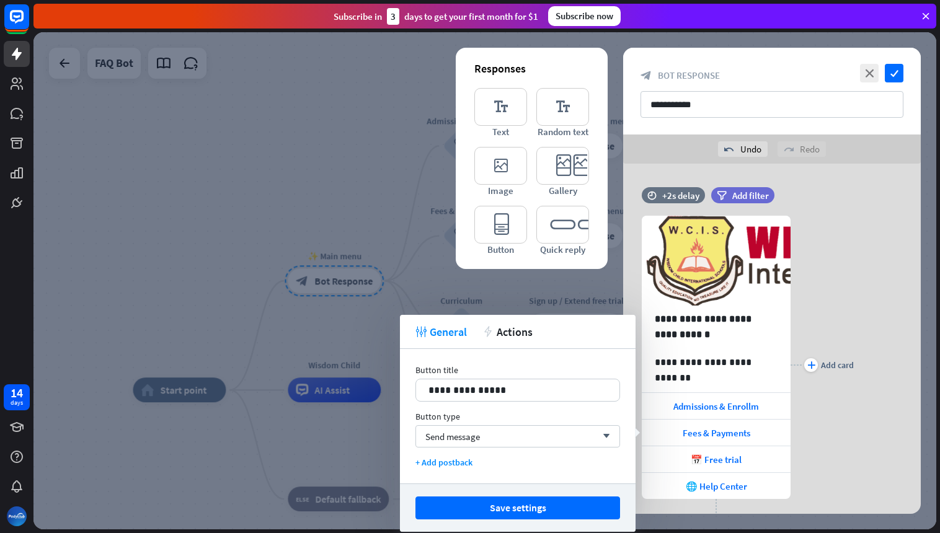
click at [531, 510] on button "Save settings" at bounding box center [518, 508] width 205 height 23
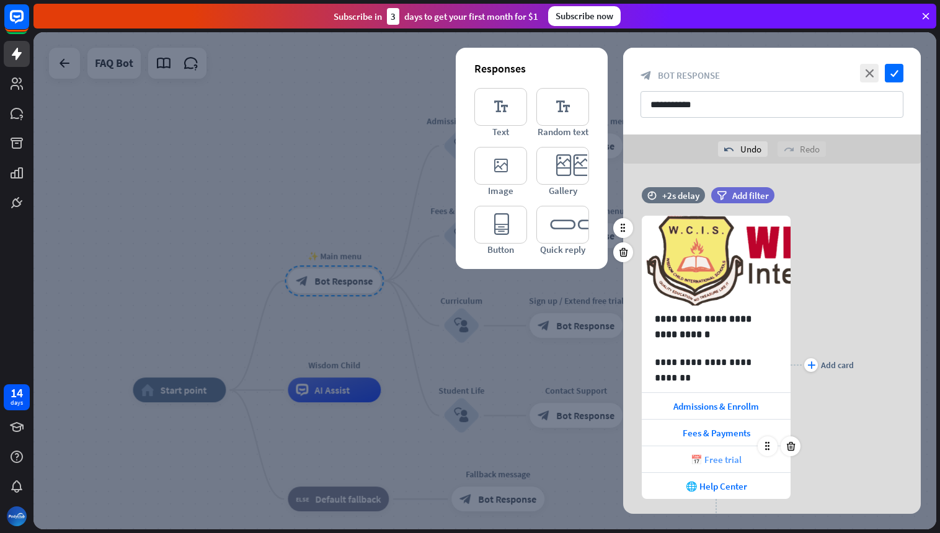
click at [736, 460] on span "📅 Free trial" at bounding box center [716, 460] width 51 height 12
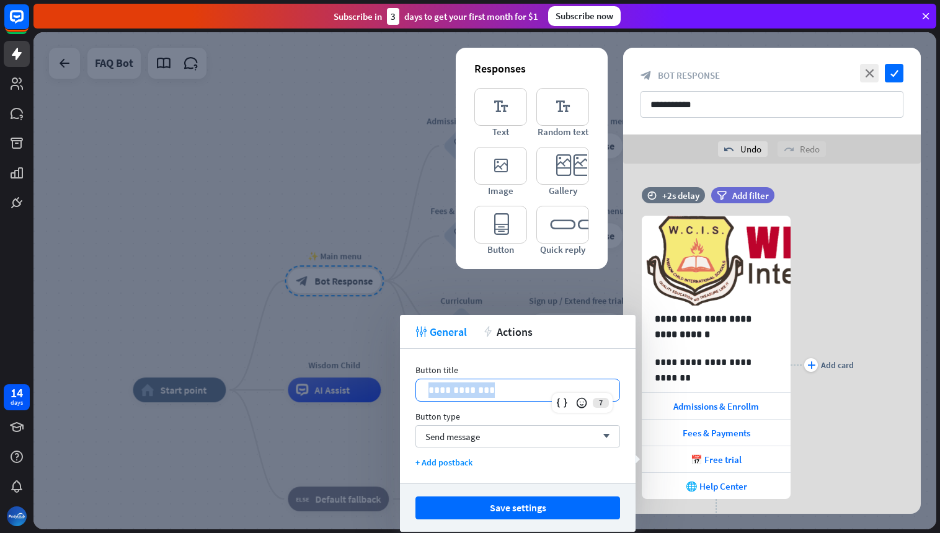
drag, startPoint x: 504, startPoint y: 391, endPoint x: 417, endPoint y: 390, distance: 86.2
click at [417, 390] on div "**********" at bounding box center [517, 391] width 203 height 22
drag, startPoint x: 533, startPoint y: 507, endPoint x: 543, endPoint y: 506, distance: 9.4
click at [533, 507] on button "Save settings" at bounding box center [518, 508] width 205 height 23
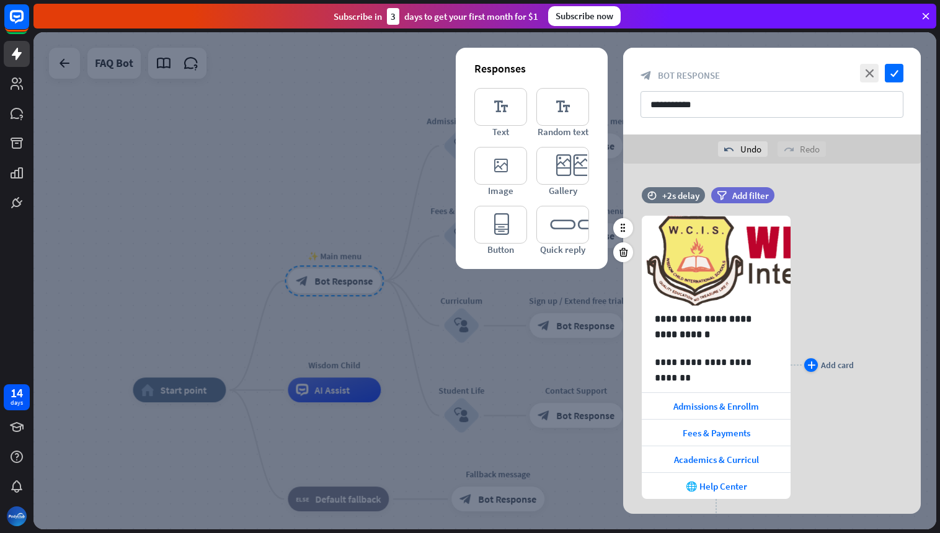
click at [812, 363] on icon "plus" at bounding box center [812, 365] width 8 height 7
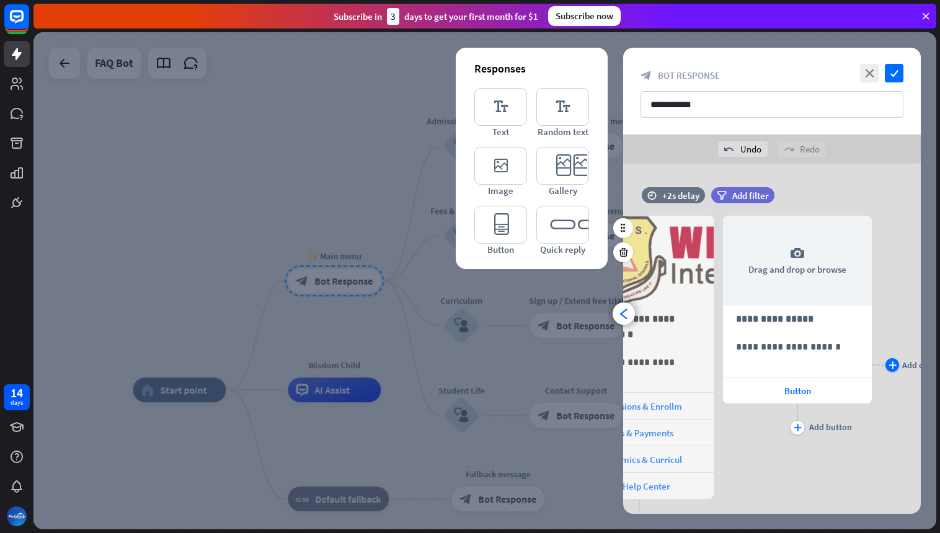
scroll to position [0, 102]
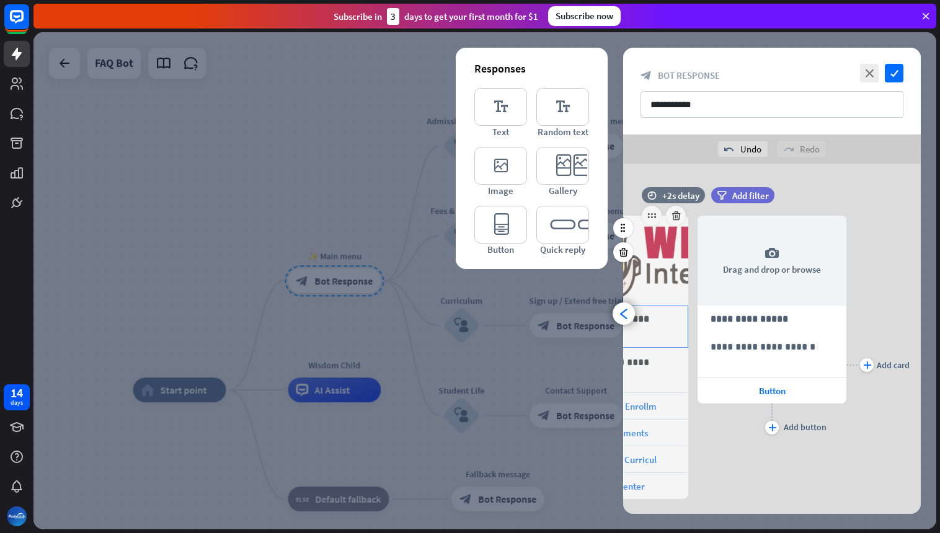
click at [630, 315] on div "arrowhead_left" at bounding box center [624, 314] width 22 height 22
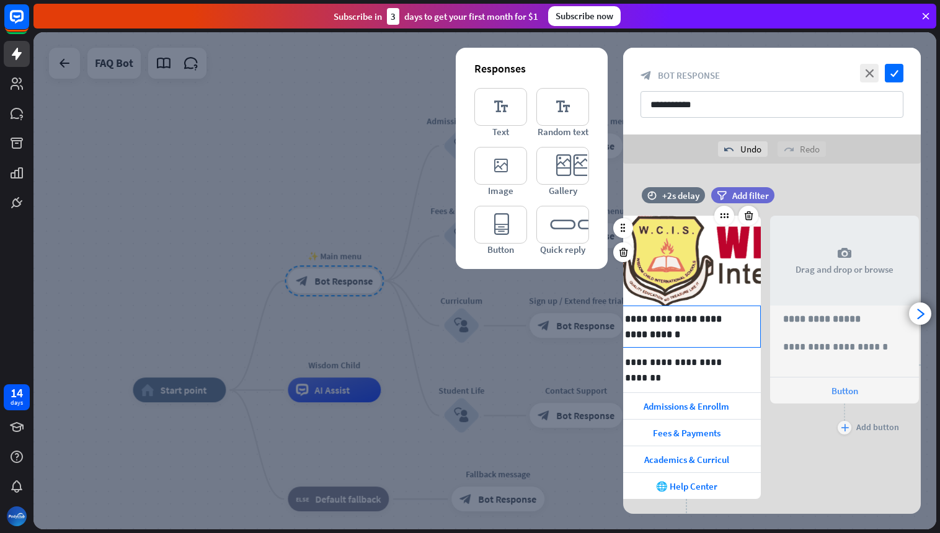
scroll to position [0, 0]
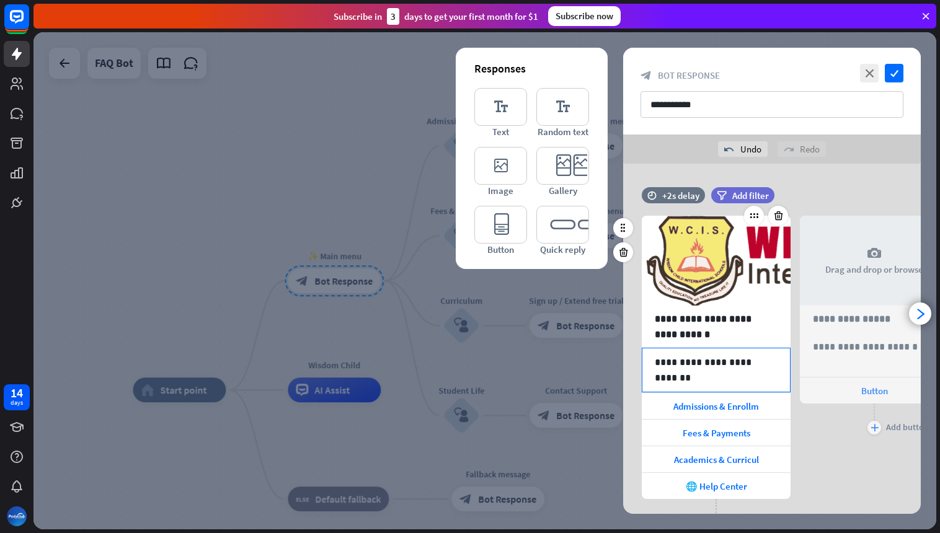
click at [688, 364] on p "**********" at bounding box center [716, 363] width 123 height 16
drag, startPoint x: 775, startPoint y: 361, endPoint x: 646, endPoint y: 361, distance: 129.0
click at [646, 361] on div "**********" at bounding box center [717, 370] width 148 height 43
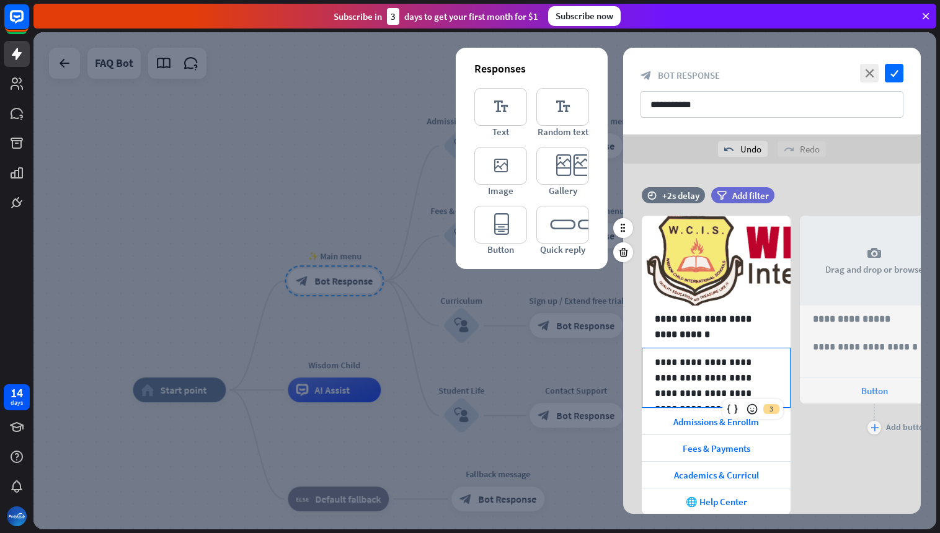
click at [855, 189] on div "time +2s delay filter Add filter" at bounding box center [772, 201] width 298 height 29
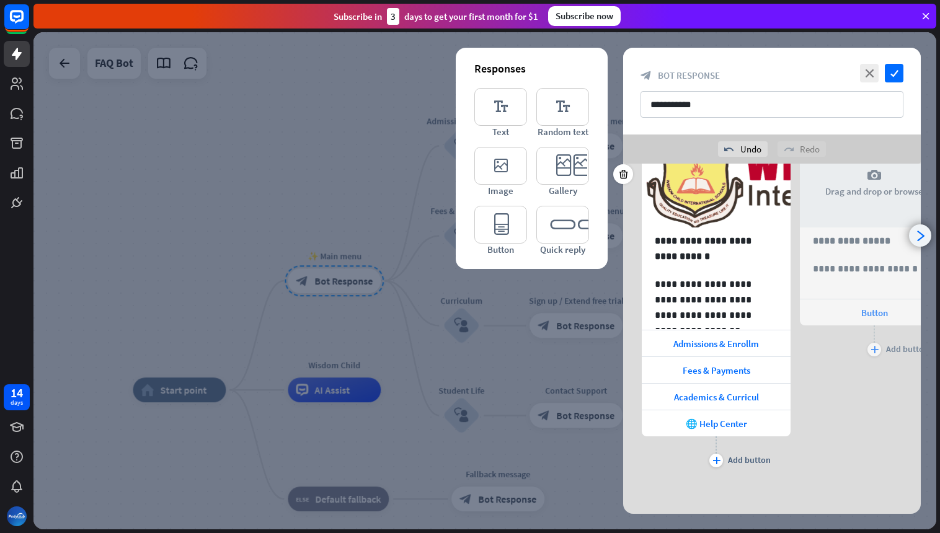
click at [922, 239] on icon "arrowhead_right" at bounding box center [921, 236] width 12 height 12
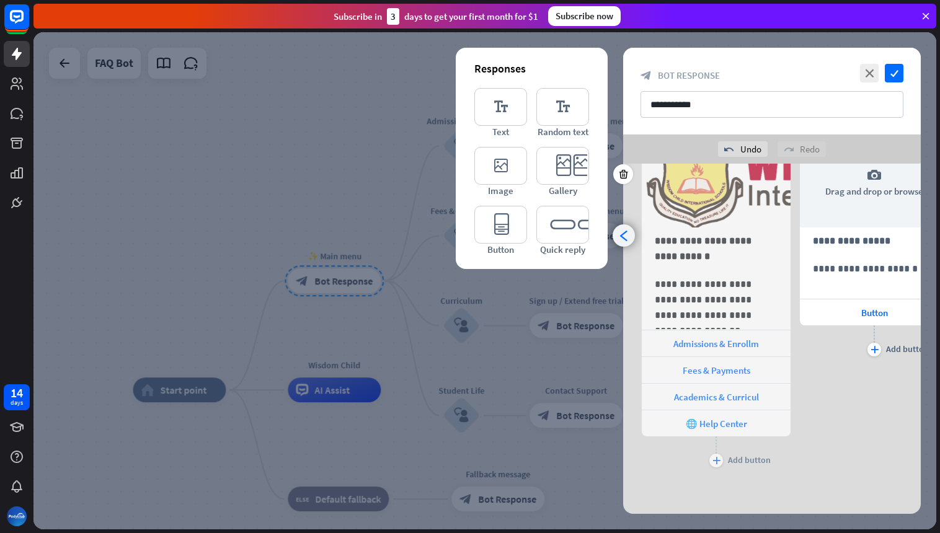
scroll to position [0, 102]
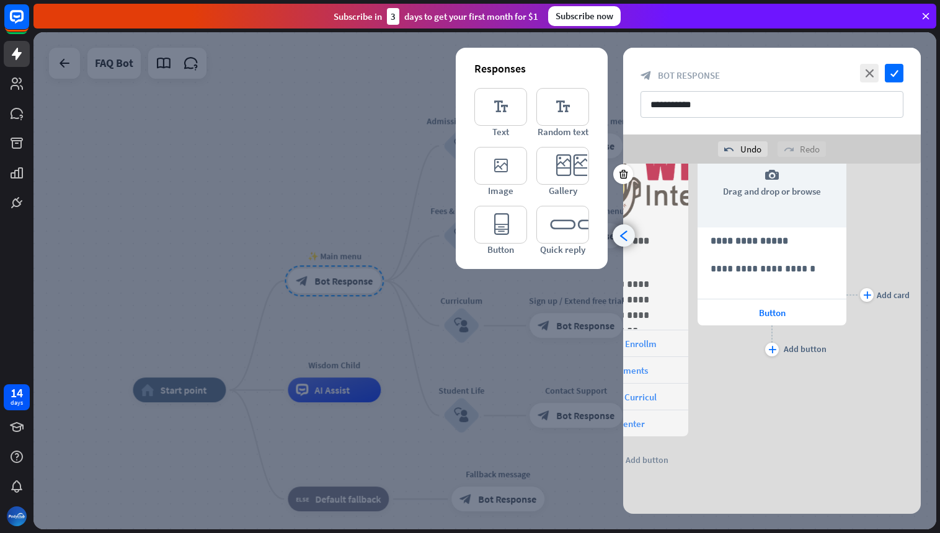
click at [627, 237] on icon "arrowhead_left" at bounding box center [624, 236] width 12 height 12
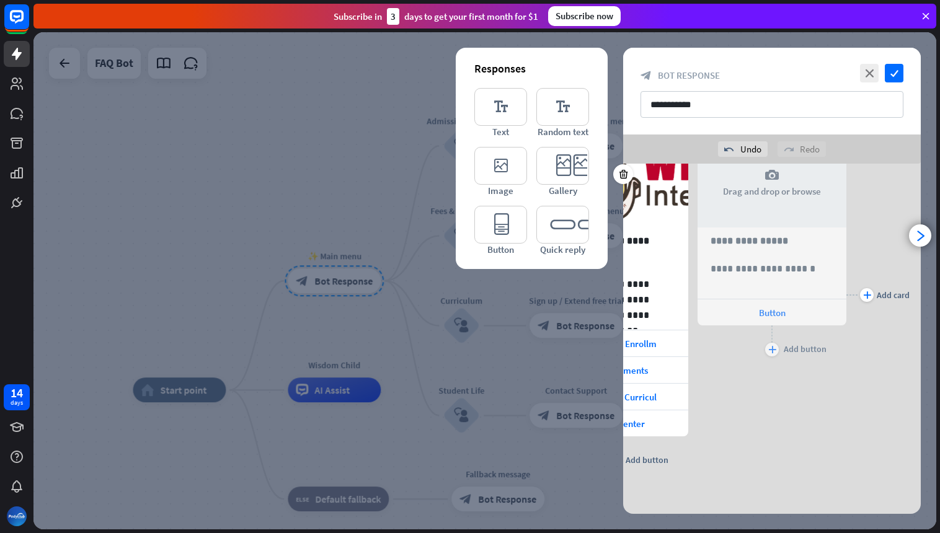
scroll to position [0, 0]
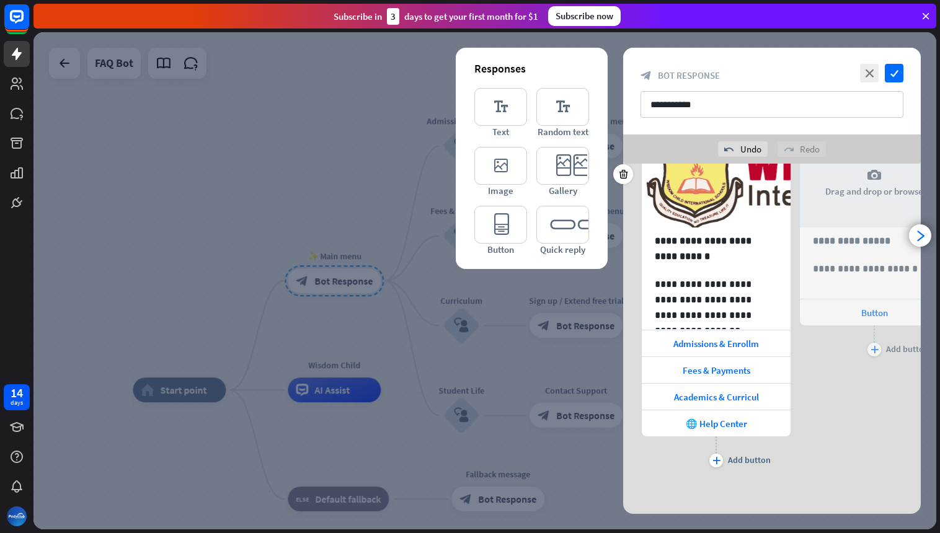
click at [679, 463] on div "plus Add button" at bounding box center [716, 452] width 149 height 31
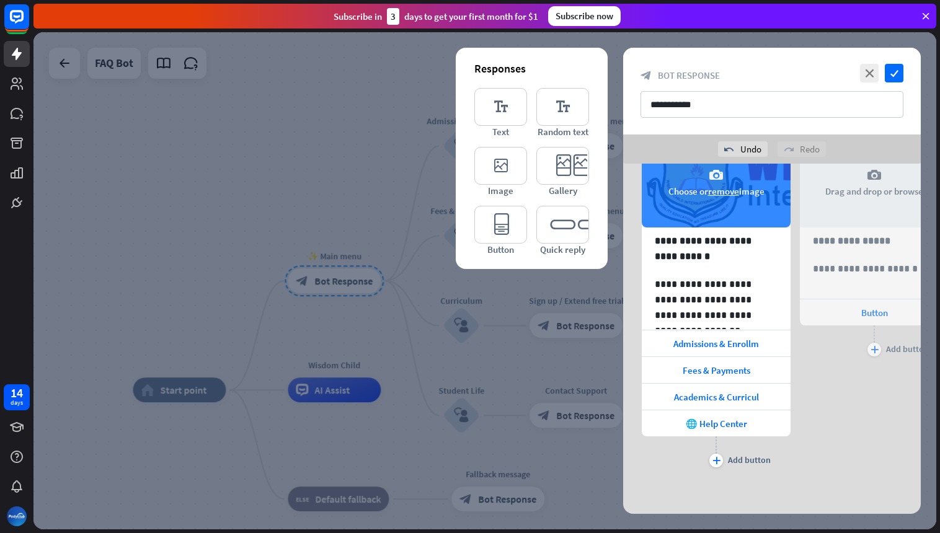
click at [736, 220] on div "camera Choose or remove image" at bounding box center [716, 183] width 149 height 90
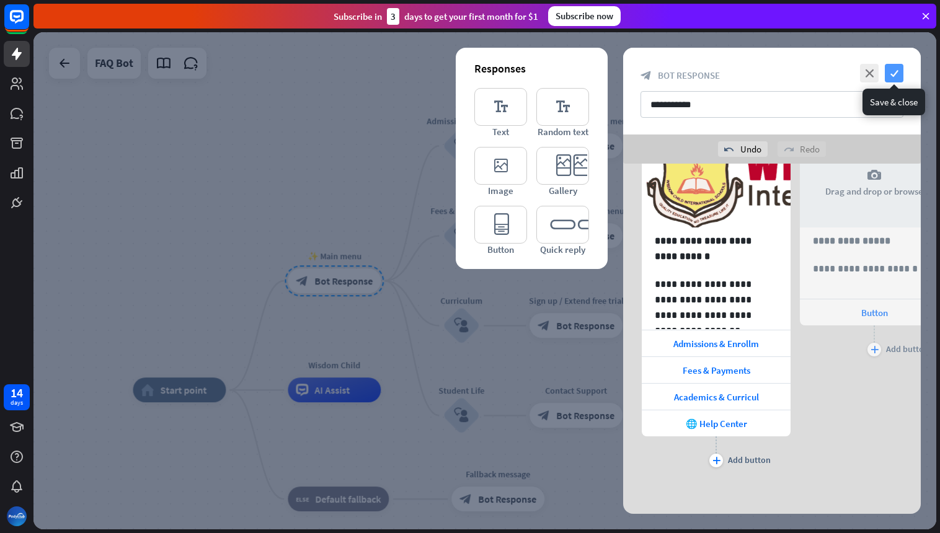
click at [896, 75] on icon "check" at bounding box center [894, 73] width 19 height 19
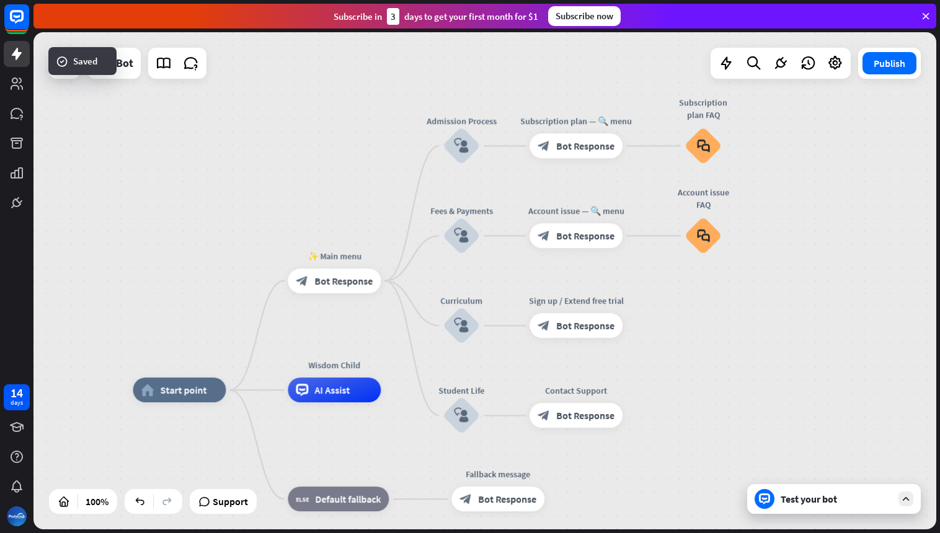
click at [826, 499] on div "Test your bot" at bounding box center [837, 499] width 112 height 12
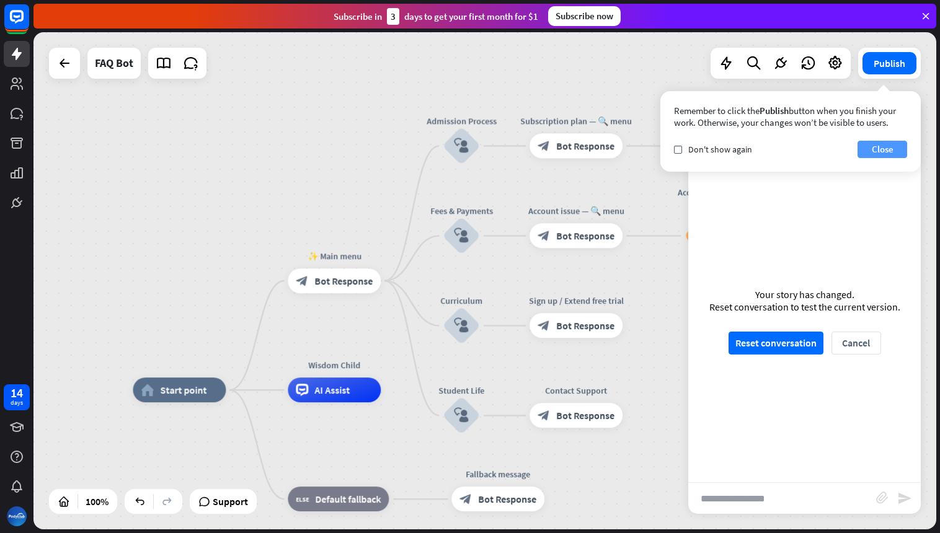
click at [890, 149] on button "Close" at bounding box center [883, 149] width 50 height 17
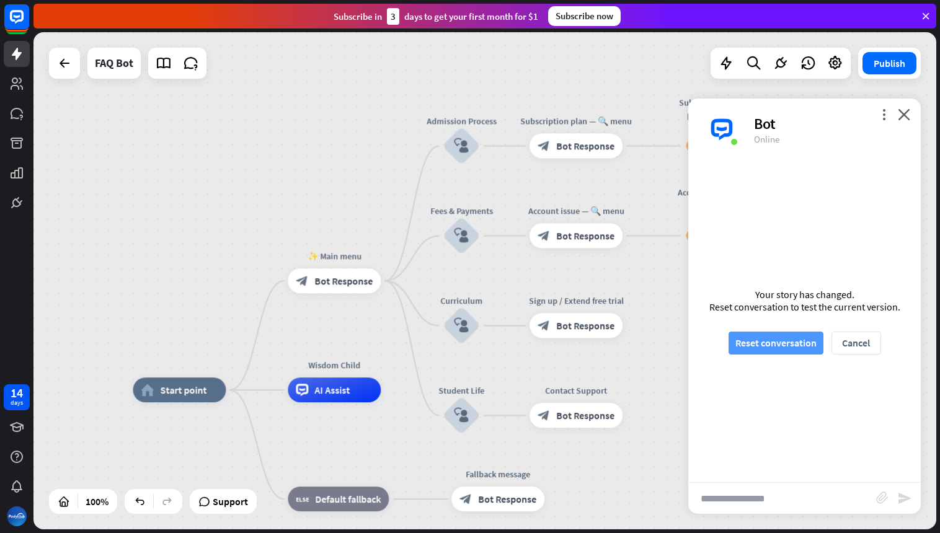
click at [774, 346] on button "Reset conversation" at bounding box center [776, 343] width 95 height 23
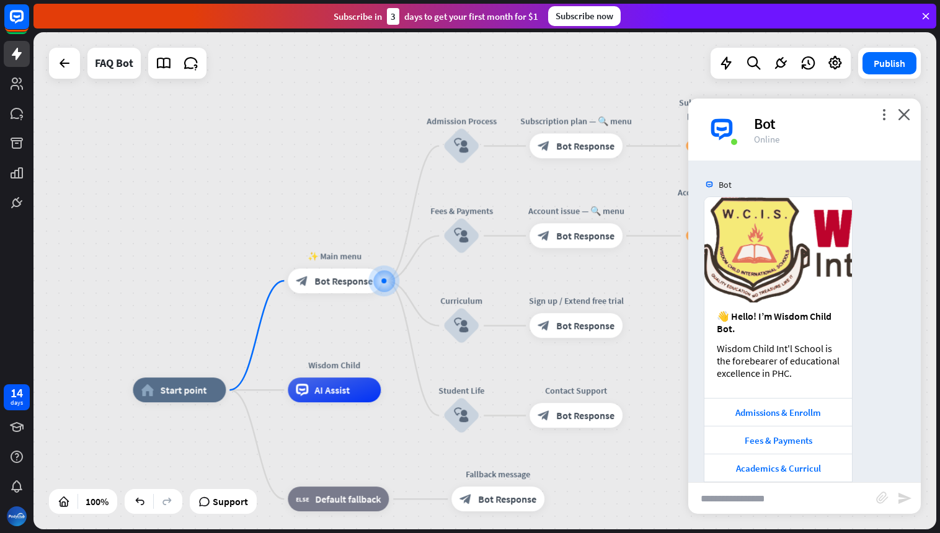
scroll to position [47, 0]
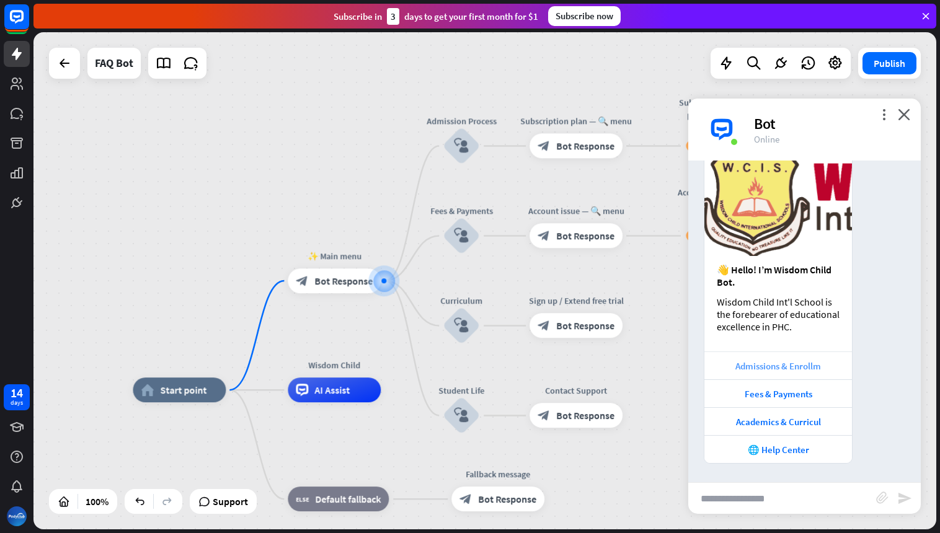
click at [777, 368] on div "Admissions & Enrollm" at bounding box center [778, 366] width 135 height 12
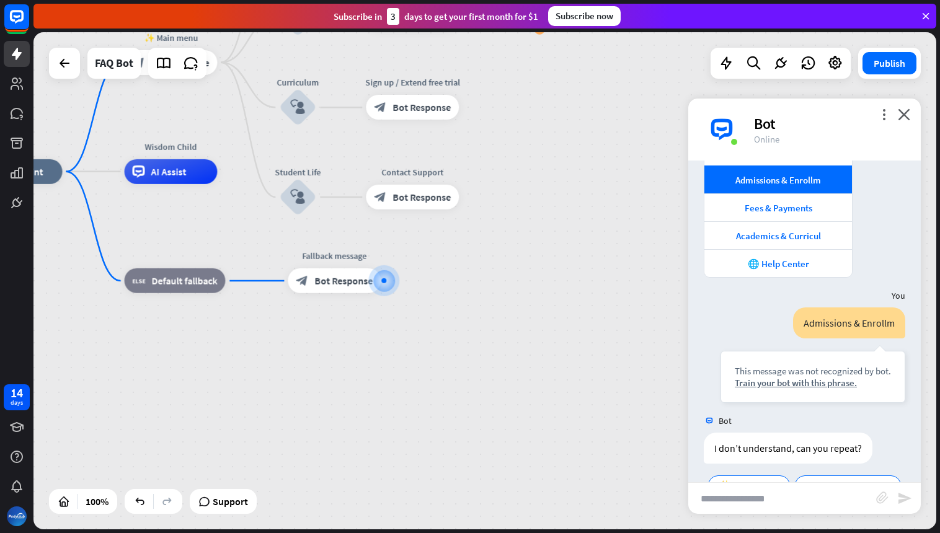
scroll to position [267, 0]
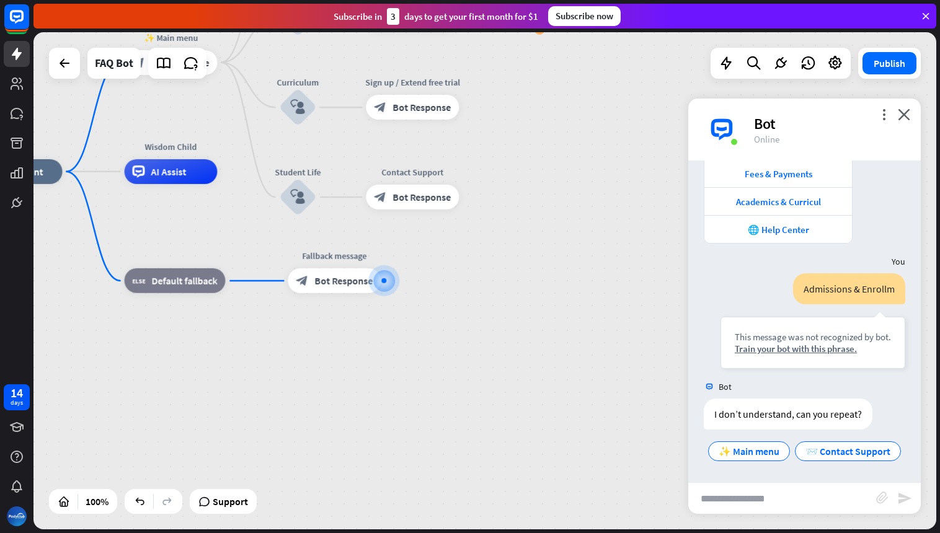
click at [736, 502] on input "text" at bounding box center [783, 498] width 188 height 31
type input "**********"
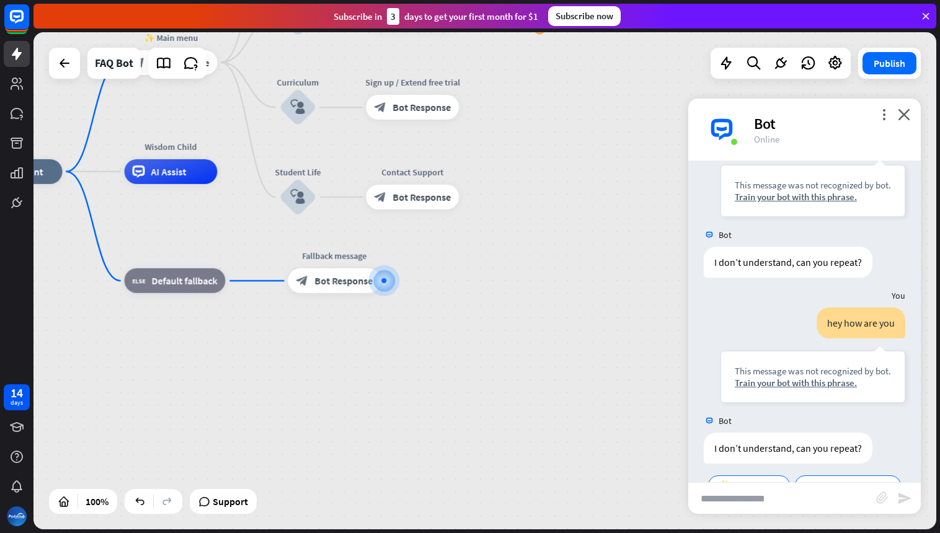
scroll to position [453, 0]
